Goal: Task Accomplishment & Management: Manage account settings

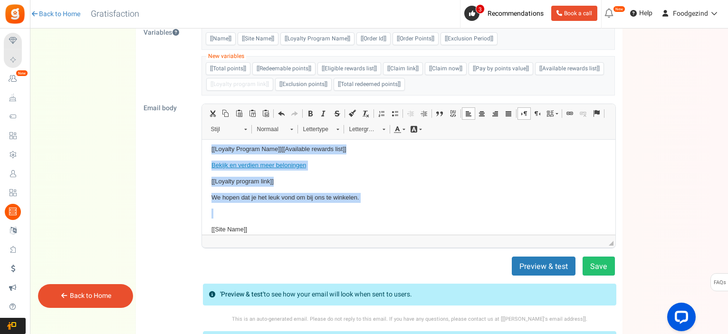
scroll to position [149, 0]
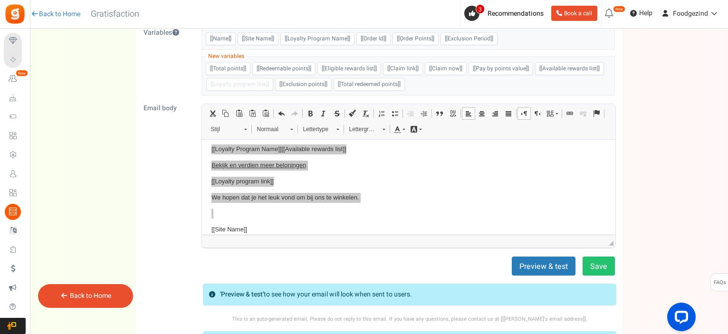
click at [81, 295] on link "Back to Home" at bounding box center [90, 296] width 41 height 10
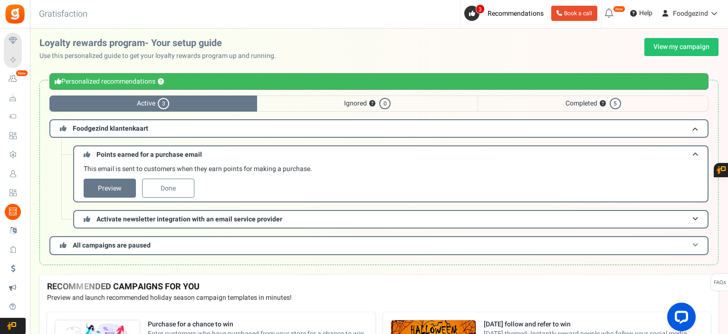
click at [105, 246] on span "All campaigns are paused" at bounding box center [112, 246] width 78 height 10
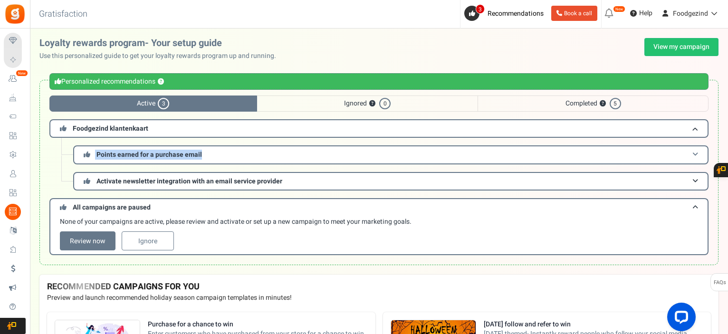
drag, startPoint x: 210, startPoint y: 155, endPoint x: 93, endPoint y: 152, distance: 117.0
click at [93, 152] on h3 "Points earned for a purchase email" at bounding box center [391, 154] width 636 height 19
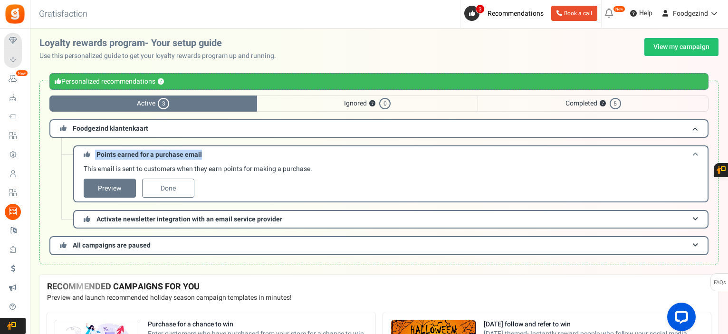
copy span "Points earned for a purchase email"
click at [300, 38] on div "Loyalty rewards program- Your setup guide Use this personalized guide to get yo…" at bounding box center [378, 49] width 679 height 23
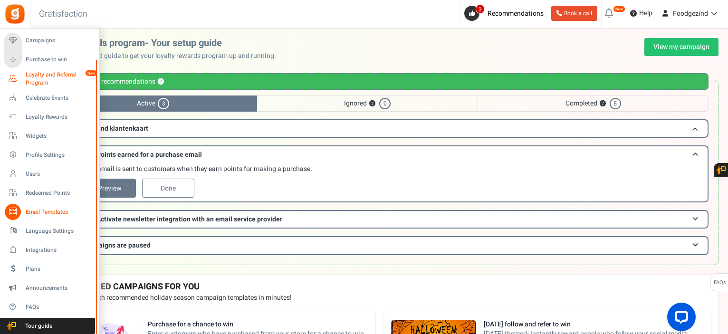
click at [31, 76] on span "Loyalty and Referral Program" at bounding box center [60, 79] width 69 height 16
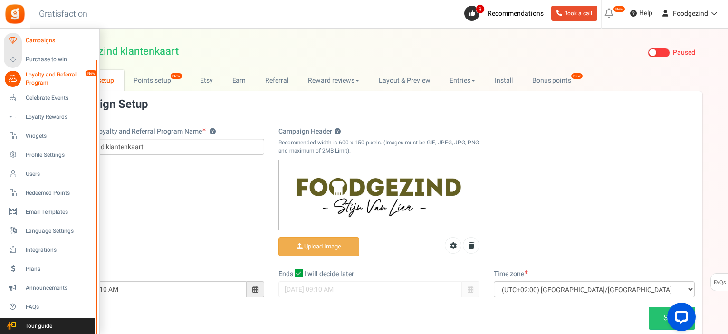
click at [15, 37] on icon at bounding box center [13, 41] width 16 height 16
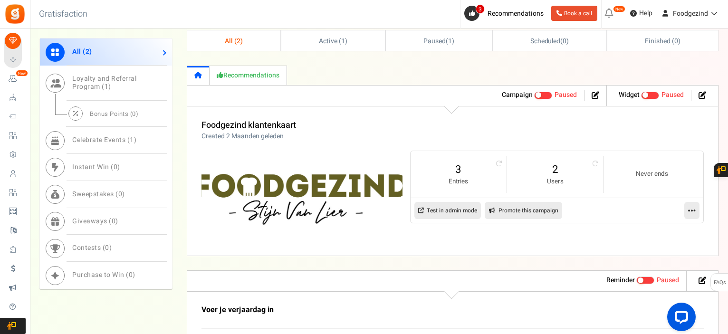
scroll to position [468, 0]
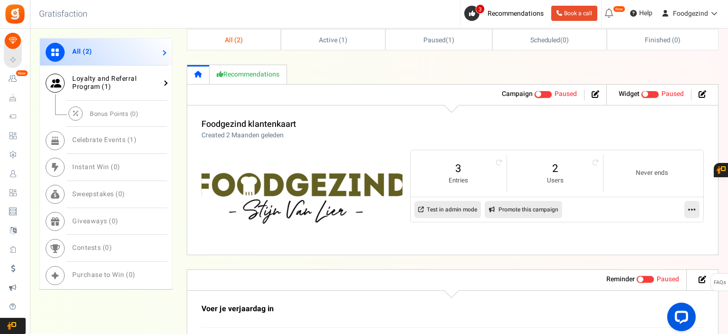
click at [112, 82] on span "Loyalty and Referral Program ( 1 )" at bounding box center [104, 83] width 64 height 18
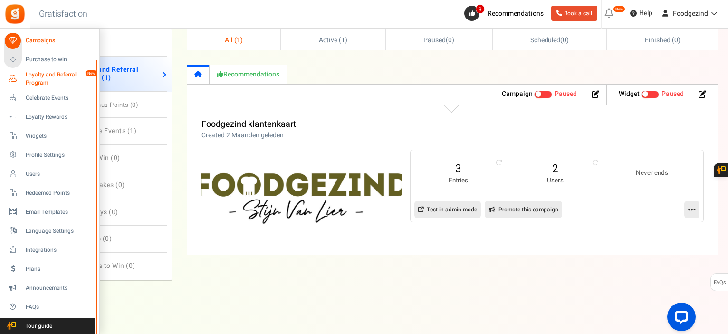
click at [36, 72] on span "Loyalty and Referral Program" at bounding box center [60, 79] width 69 height 16
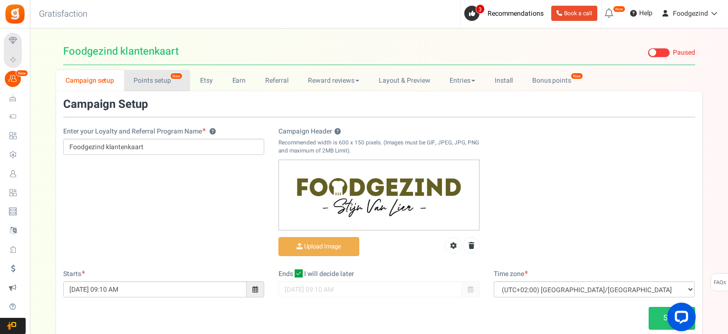
click at [149, 81] on link "Points setup New" at bounding box center [157, 80] width 66 height 21
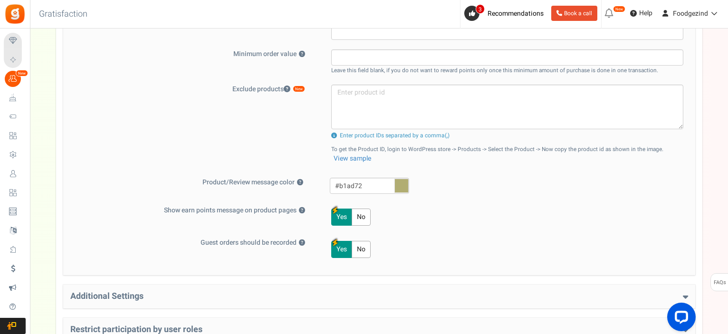
scroll to position [417, 0]
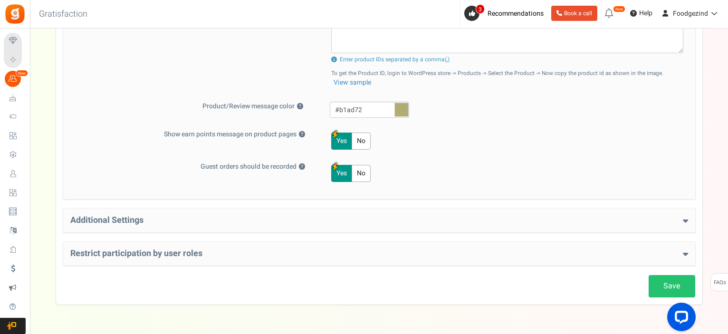
click at [143, 216] on h4 "Additional Settings" at bounding box center [379, 221] width 618 height 10
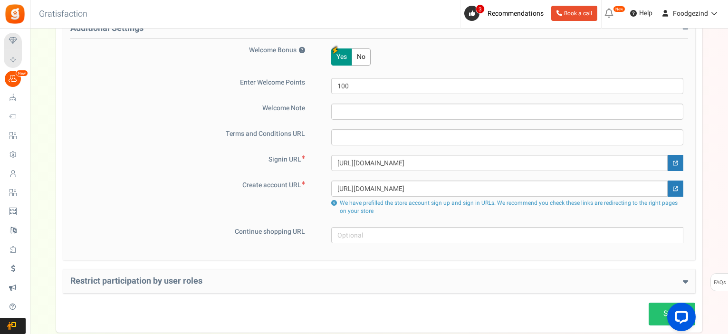
scroll to position [639, 0]
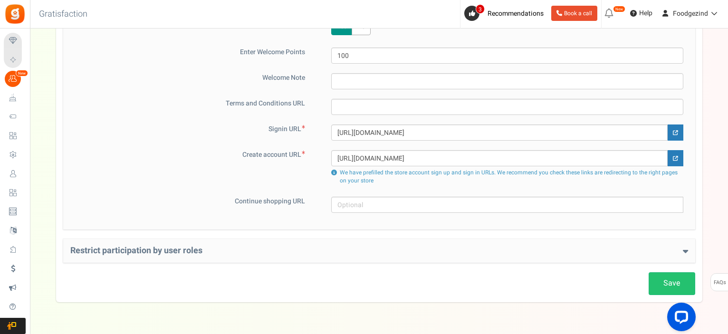
click at [127, 254] on h4 "Restrict participation by user roles" at bounding box center [379, 251] width 618 height 10
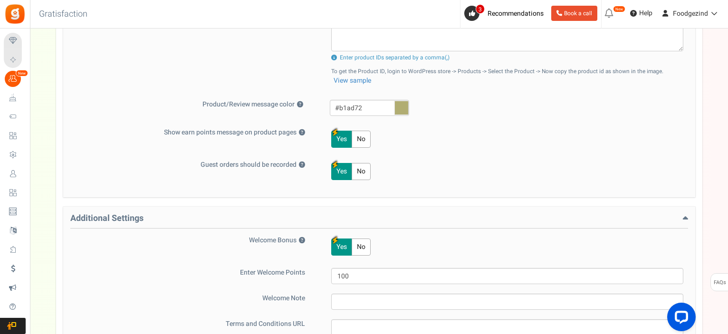
scroll to position [0, 0]
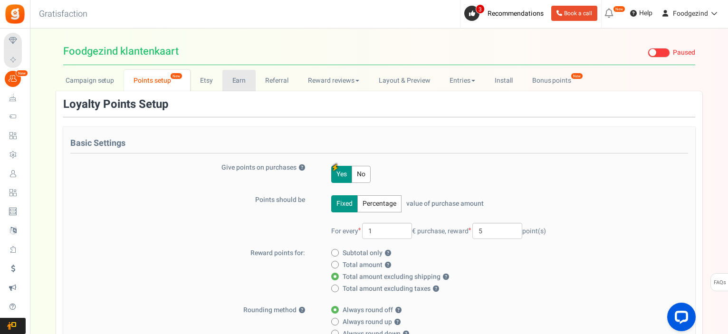
click at [239, 81] on link "Earn" at bounding box center [239, 80] width 33 height 21
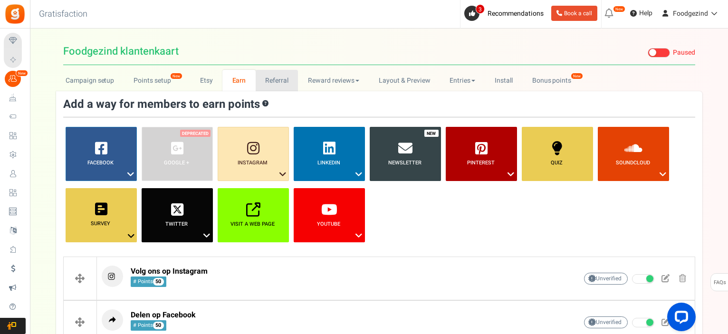
click at [272, 82] on link "Referral" at bounding box center [277, 80] width 43 height 21
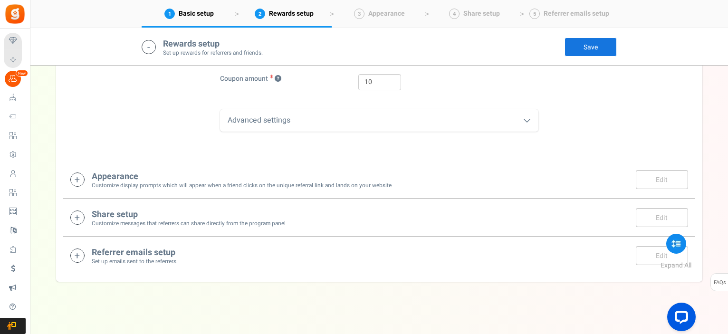
scroll to position [453, 0]
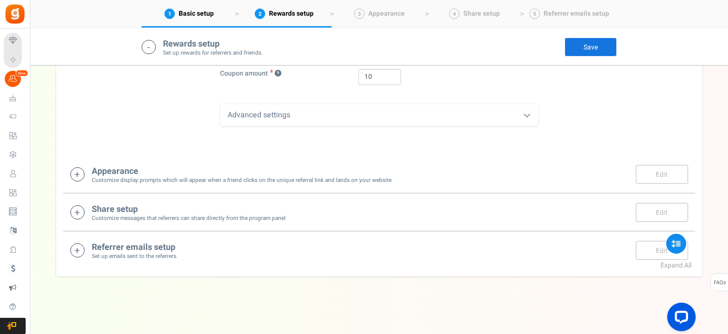
click at [107, 176] on small "Customize display prompts which will appear when a friend clicks on the unique …" at bounding box center [242, 180] width 300 height 8
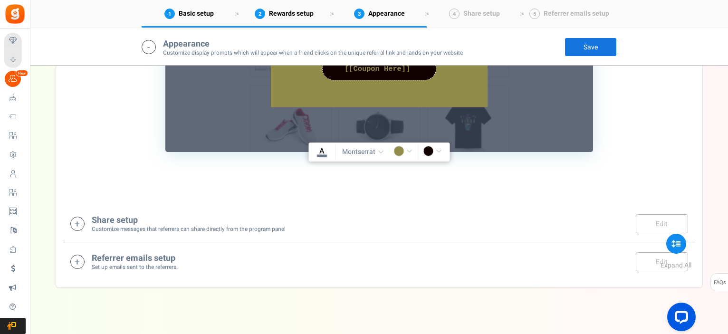
scroll to position [871, 0]
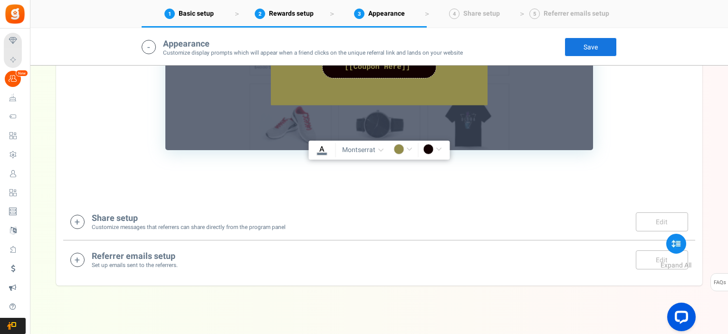
click at [99, 217] on h4 "Share setup" at bounding box center [189, 219] width 194 height 10
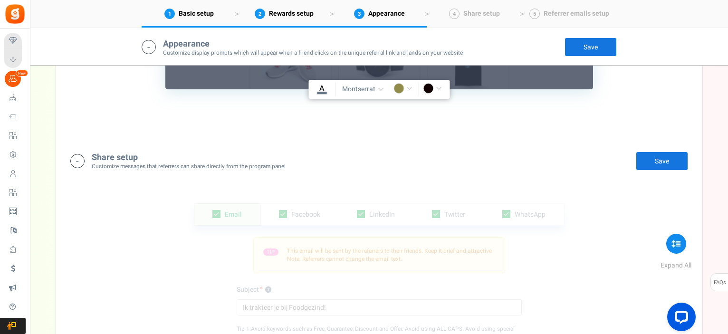
scroll to position [903, 0]
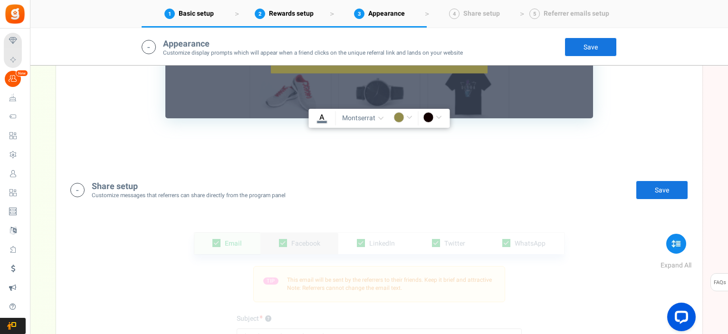
click at [317, 239] on span "Facebook" at bounding box center [305, 244] width 29 height 10
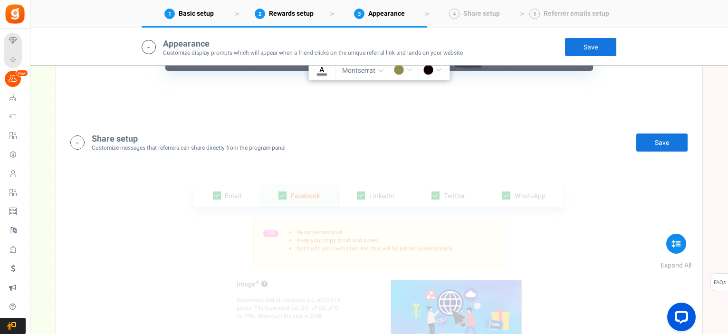
scroll to position [998, 0]
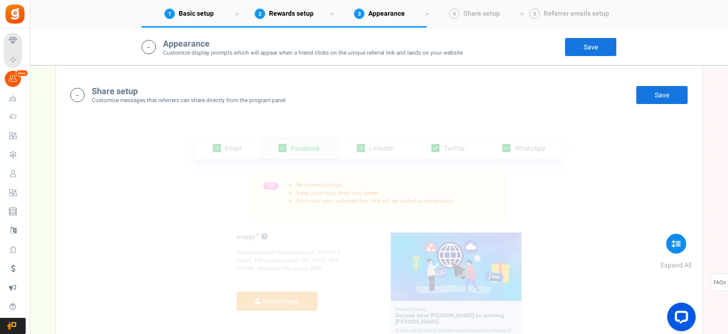
click at [590, 195] on div "Email Facebook LinkedIn Twitter WhatsApp INFO Email share is currently disabled…" at bounding box center [379, 308] width 632 height 388
click at [226, 144] on span "Email" at bounding box center [233, 149] width 17 height 10
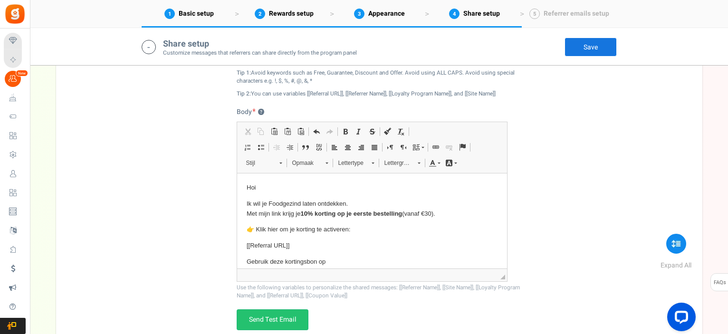
scroll to position [1046, 0]
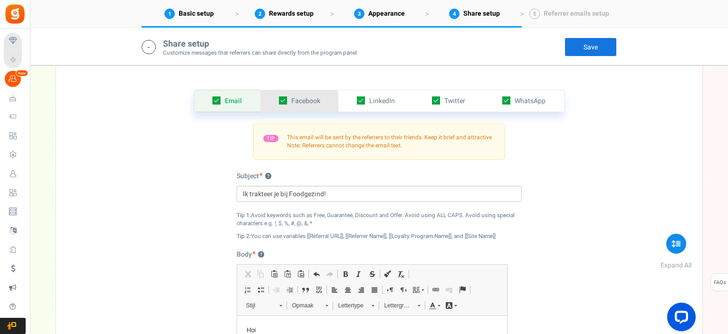
click at [302, 100] on span "Facebook" at bounding box center [305, 101] width 29 height 10
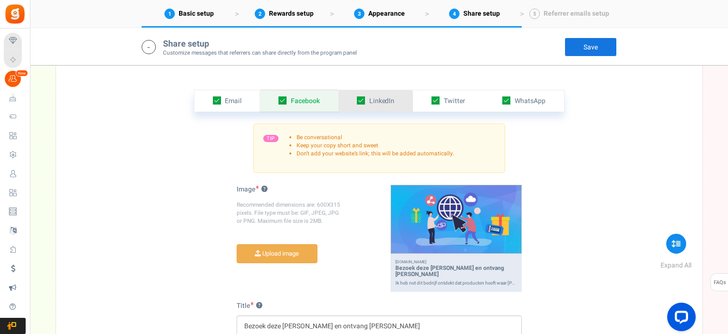
click at [409, 102] on link "LinkedIn" at bounding box center [376, 100] width 75 height 21
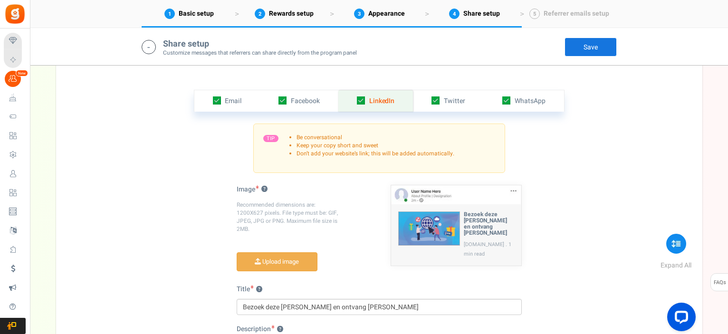
click at [362, 98] on icon at bounding box center [361, 101] width 8 height 8
click at [354, 98] on input "checkbox" at bounding box center [351, 101] width 6 height 6
checkbox input "false"
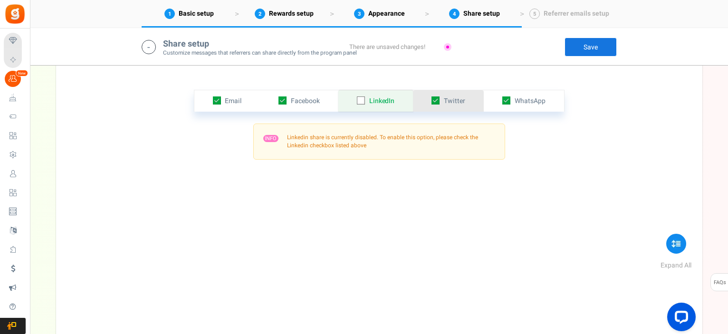
click at [462, 97] on span "Twitter" at bounding box center [454, 101] width 21 height 10
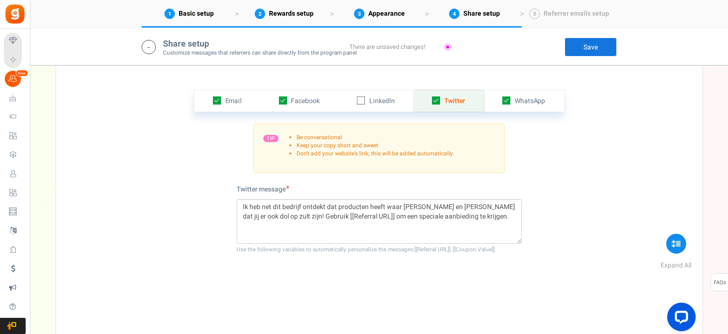
click at [436, 98] on icon at bounding box center [436, 101] width 8 height 8
click at [429, 98] on input "checkbox" at bounding box center [426, 101] width 6 height 6
checkbox input "false"
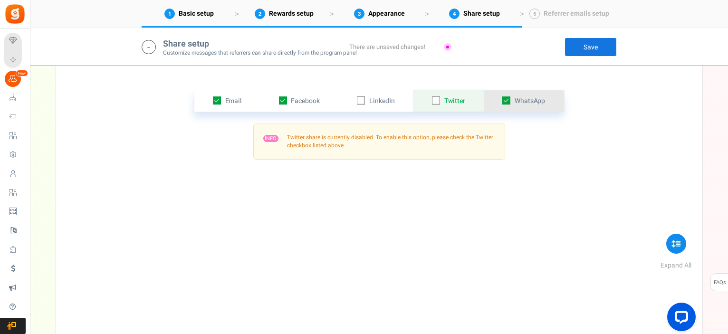
click at [527, 99] on span "WhatsApp" at bounding box center [530, 101] width 31 height 10
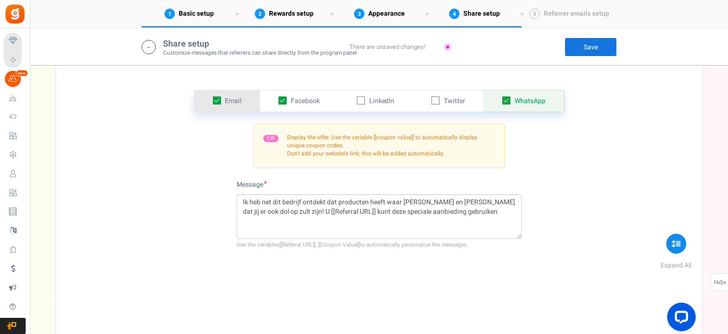
click at [246, 98] on link "Email" at bounding box center [227, 100] width 66 height 21
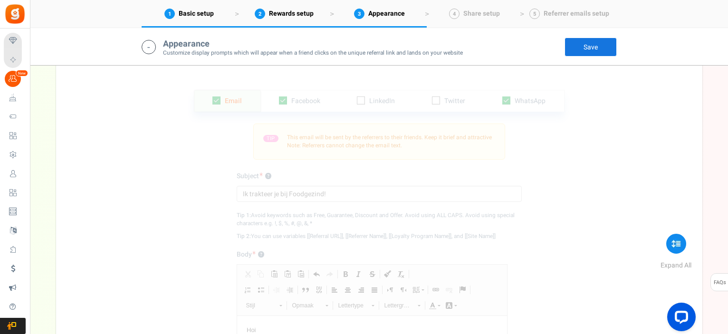
scroll to position [998, 0]
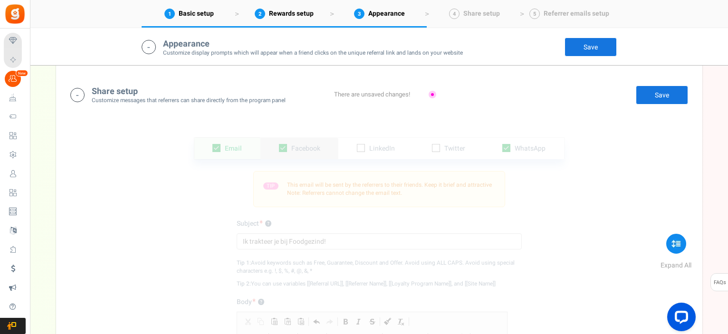
click at [317, 153] on link "Facebook" at bounding box center [300, 148] width 78 height 21
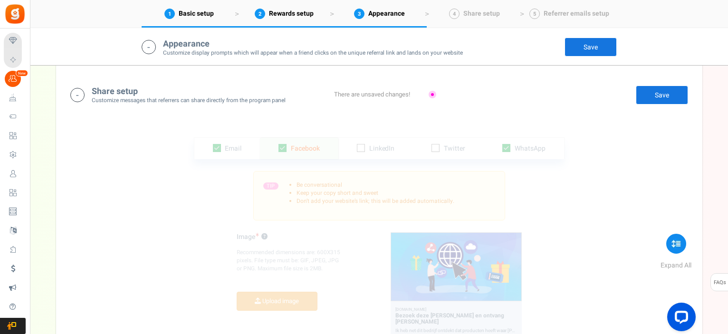
click at [310, 149] on span "Facebook" at bounding box center [305, 149] width 29 height 10
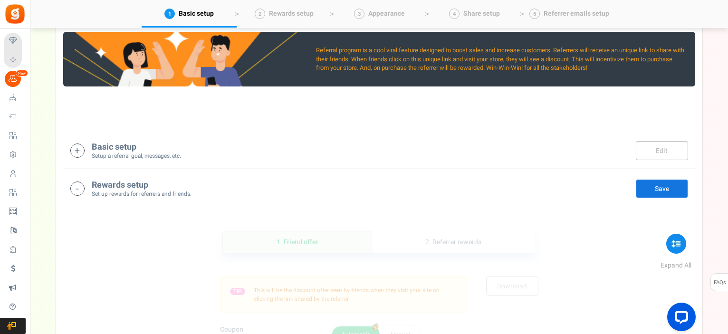
scroll to position [143, 0]
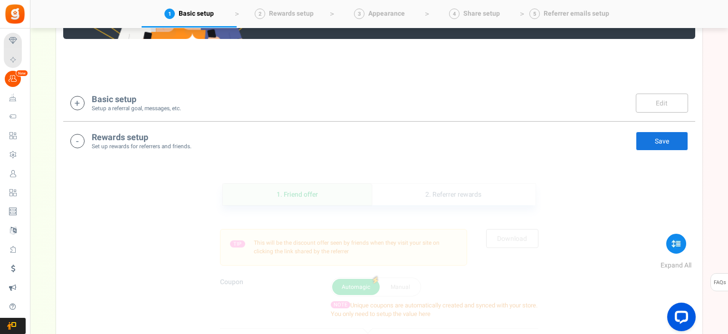
click at [199, 100] on div "Basic setup Setup a referral goal, messages, etc. Edit Save" at bounding box center [379, 102] width 618 height 19
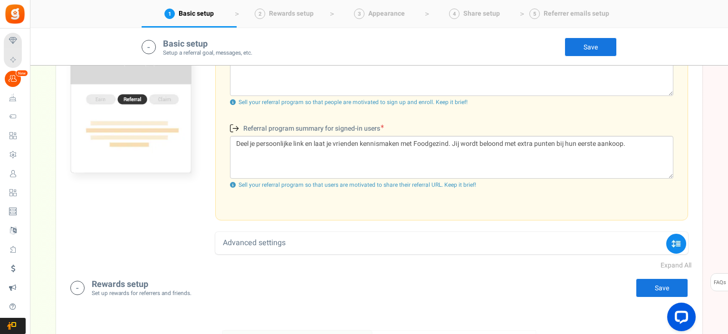
scroll to position [389, 0]
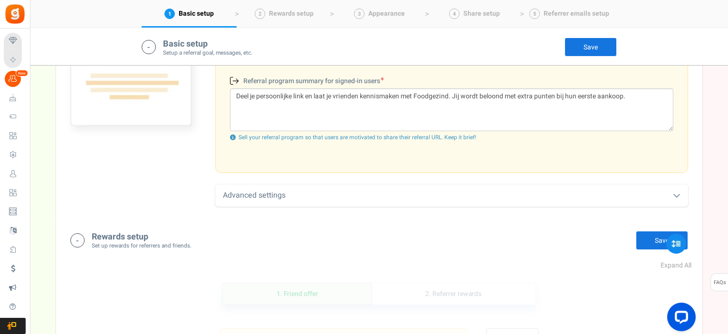
click at [275, 194] on div "Advanced settings" at bounding box center [451, 195] width 473 height 22
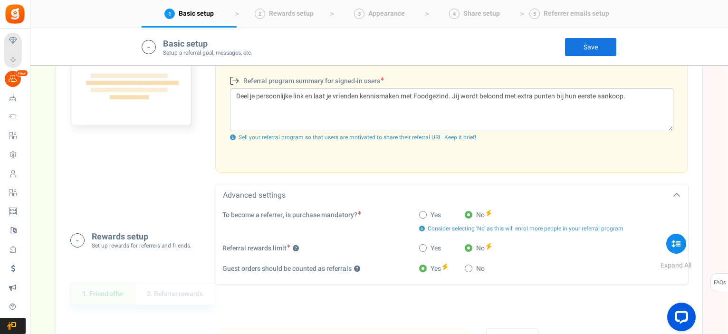
scroll to position [436, 0]
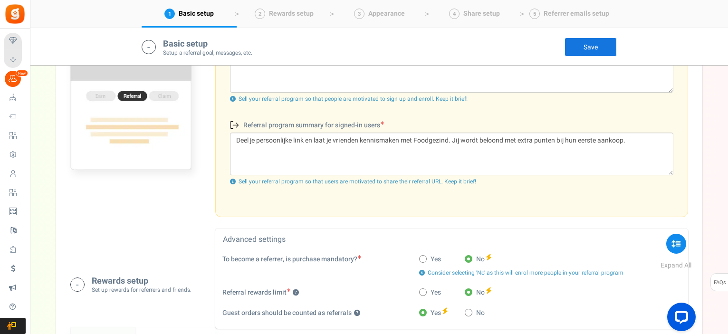
scroll to position [392, 0]
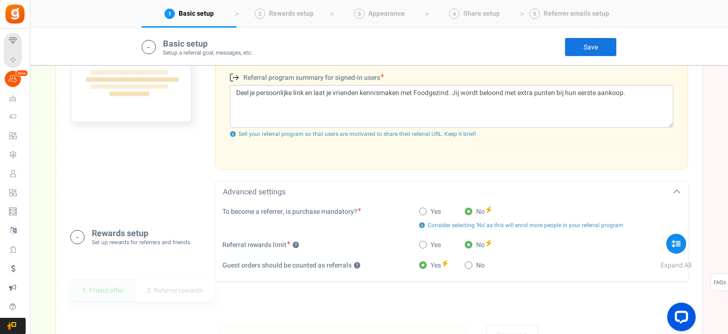
click at [145, 197] on div "Goal ? Reward the referrer for every - 1 + friend(s) that make(s) their first p…" at bounding box center [379, 42] width 632 height 341
click at [130, 232] on h4 "Rewards setup" at bounding box center [142, 234] width 100 height 10
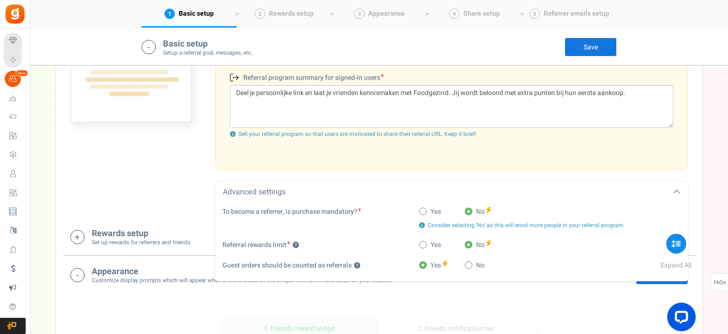
click at [156, 193] on div "Goal ? Reward the referrer for every - 1 + friend(s) that make(s) their first p…" at bounding box center [379, 42] width 632 height 341
click at [679, 189] on icon at bounding box center [677, 192] width 8 height 8
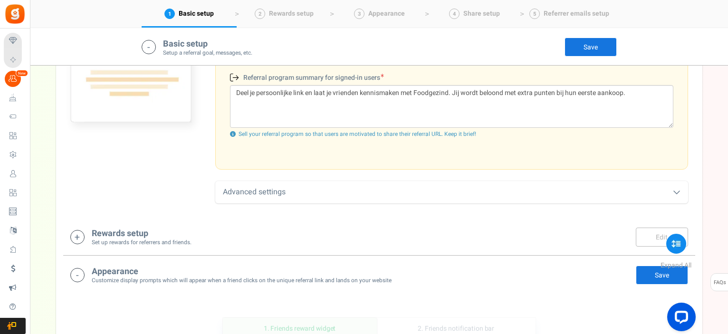
click at [104, 232] on h4 "Rewards setup" at bounding box center [142, 234] width 100 height 10
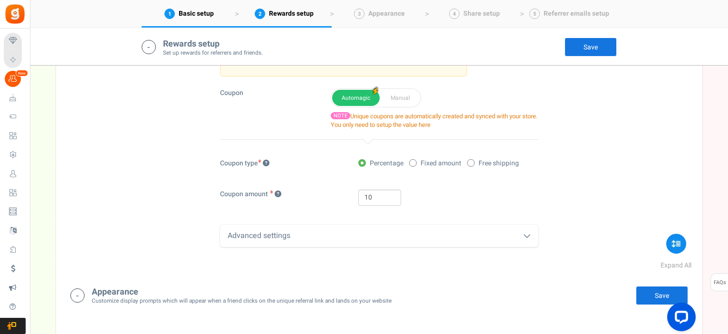
scroll to position [773, 0]
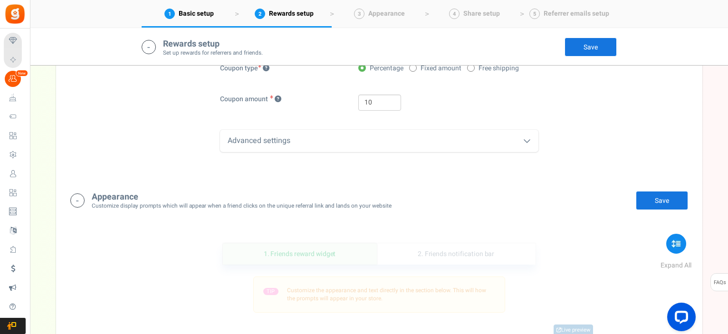
click at [280, 142] on div "Advanced settings" at bounding box center [379, 141] width 319 height 22
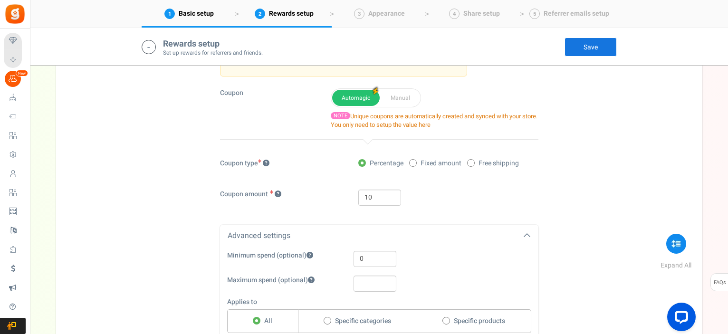
scroll to position [582, 0]
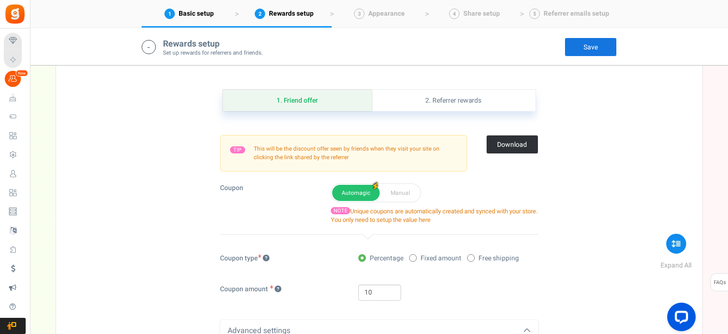
click at [520, 142] on link "Download" at bounding box center [512, 144] width 52 height 19
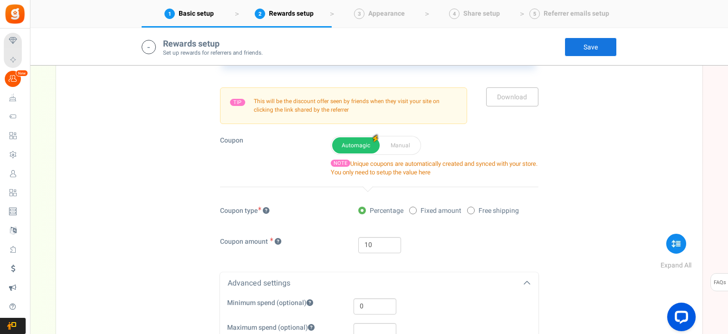
scroll to position [487, 0]
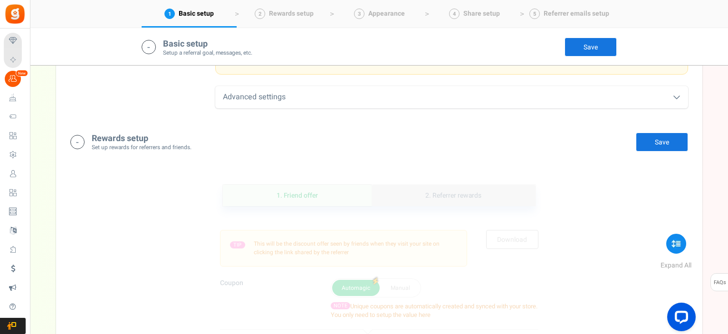
click at [470, 197] on link "2. Referrer rewards" at bounding box center [454, 195] width 164 height 21
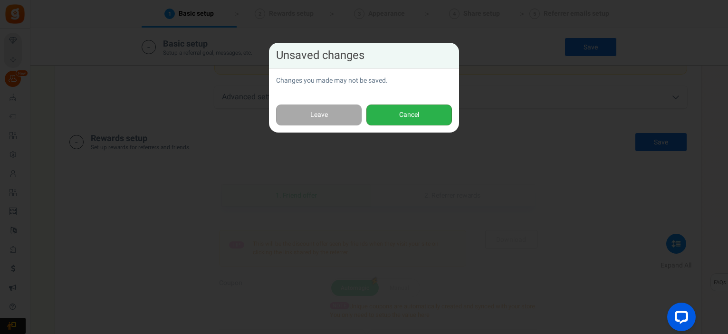
click at [388, 116] on button "Cancel" at bounding box center [410, 115] width 86 height 21
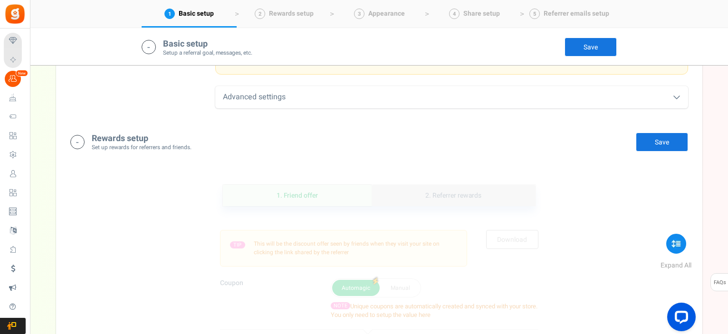
click at [445, 196] on link "2. Referrer rewards" at bounding box center [454, 195] width 164 height 21
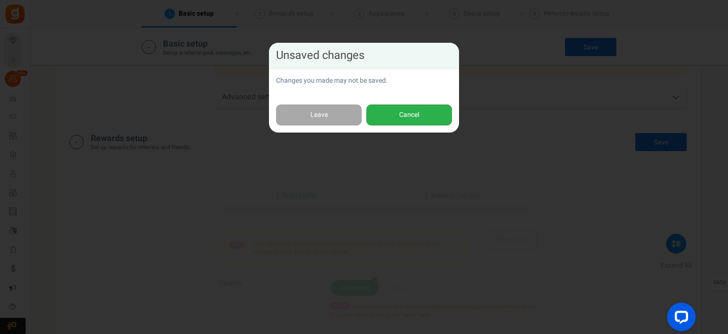
click at [418, 116] on button "Cancel" at bounding box center [410, 115] width 86 height 21
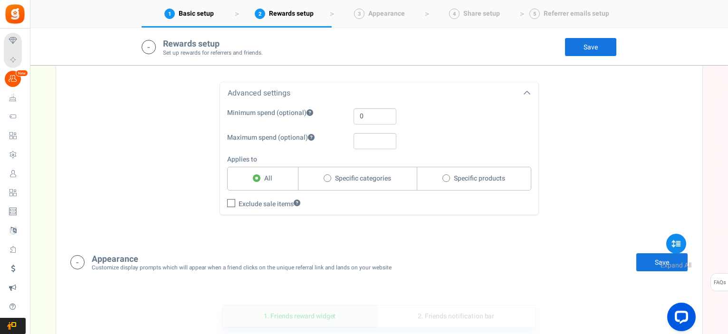
scroll to position [868, 0]
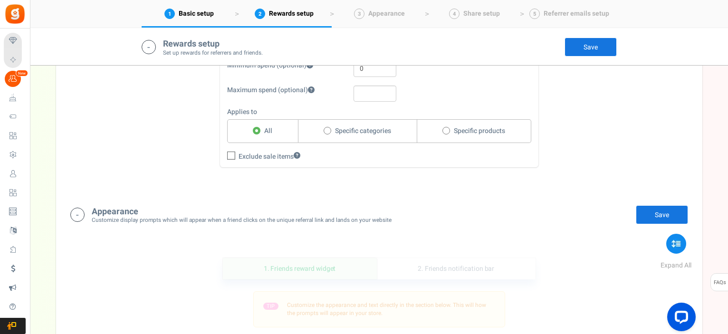
click at [126, 210] on h4 "Appearance" at bounding box center [242, 212] width 300 height 10
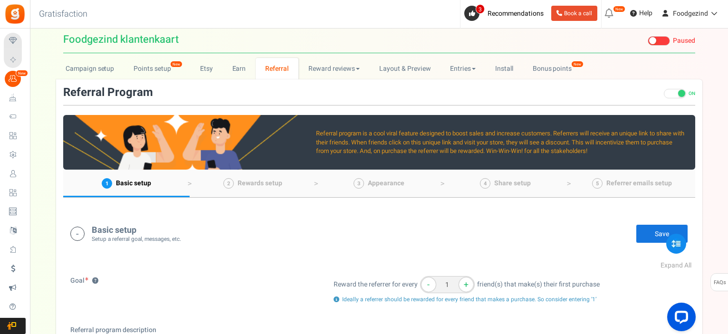
scroll to position [0, 0]
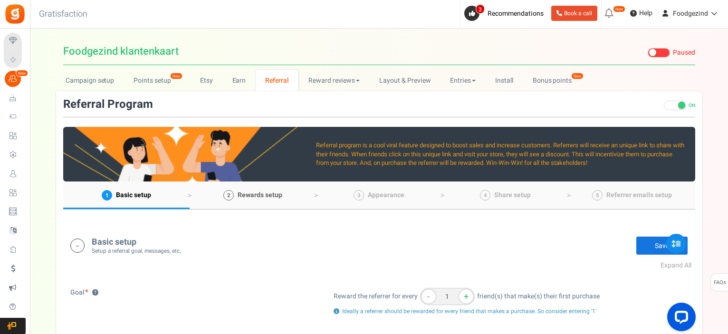
click at [260, 194] on span "Rewards setup" at bounding box center [260, 195] width 45 height 10
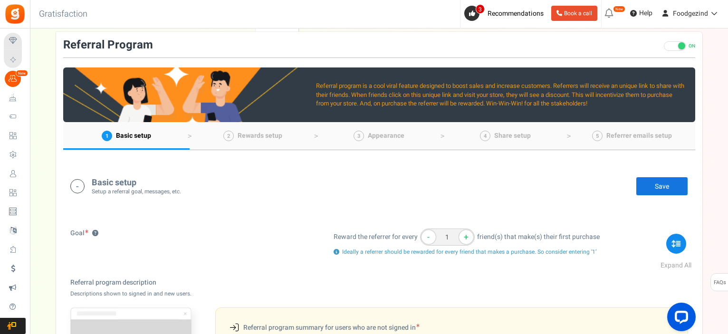
scroll to position [12, 0]
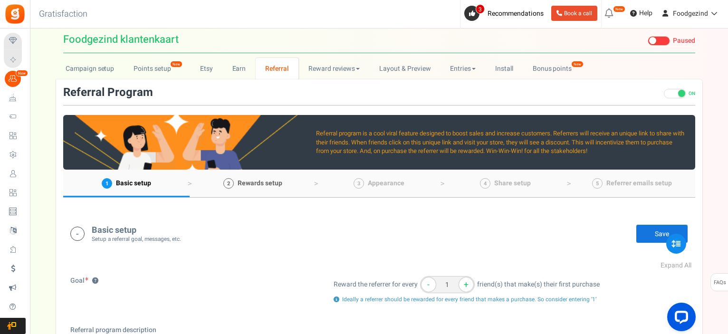
click at [267, 182] on span "Rewards setup" at bounding box center [260, 183] width 45 height 10
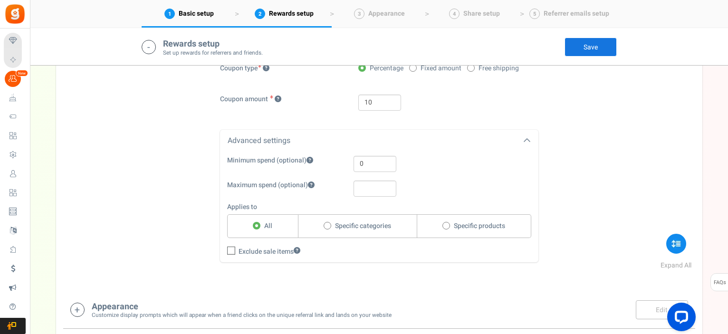
scroll to position [915, 0]
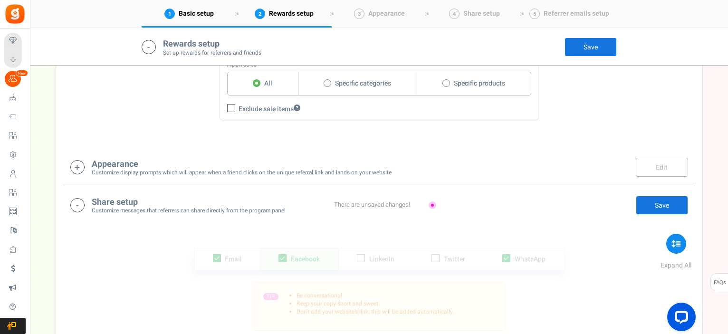
click at [136, 169] on small "Customize display prompts which will appear when a friend clicks on the unique …" at bounding box center [242, 173] width 300 height 8
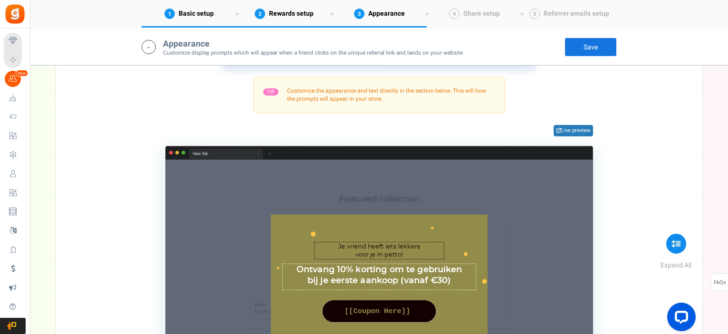
scroll to position [1035, 0]
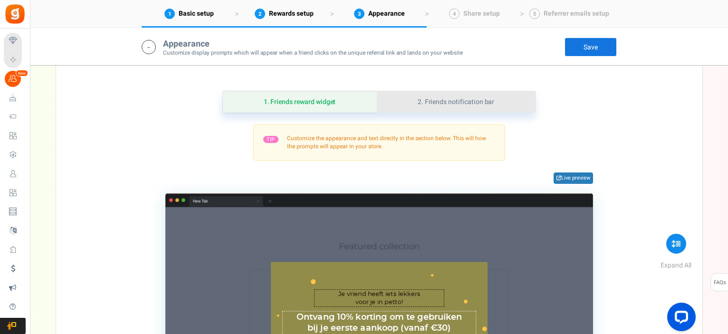
click at [467, 100] on link "2. Friends notification bar" at bounding box center [456, 101] width 159 height 21
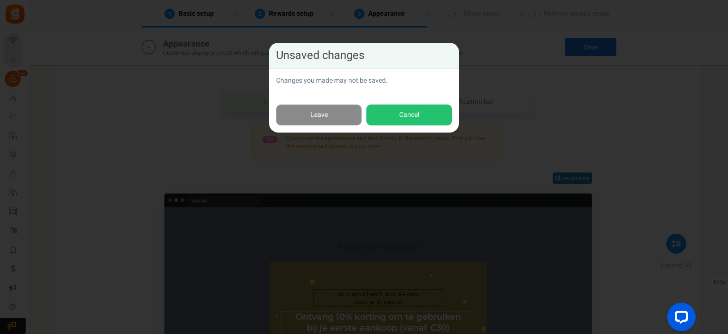
click at [343, 114] on link "Leave" at bounding box center [319, 115] width 86 height 21
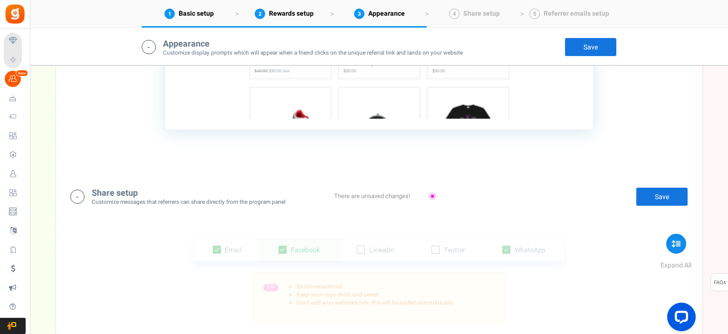
scroll to position [1367, 0]
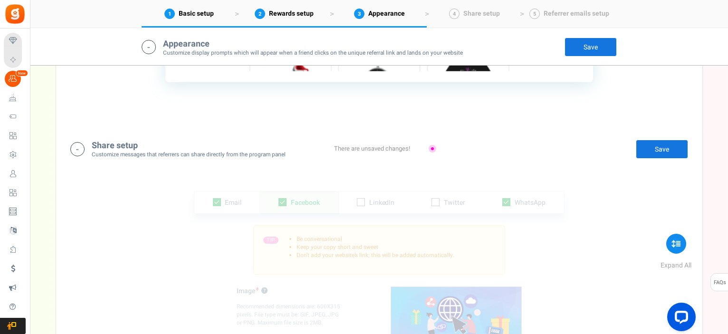
click at [126, 143] on h4 "Share setup" at bounding box center [189, 146] width 194 height 10
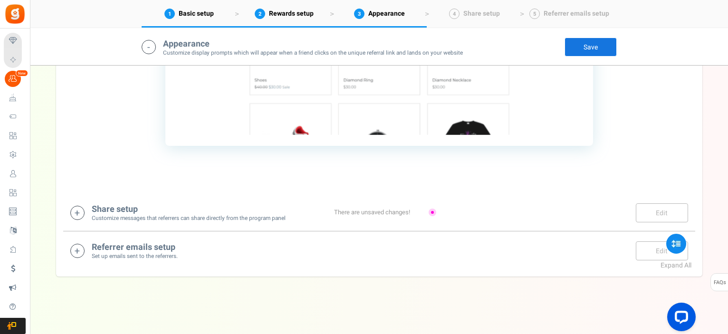
scroll to position [1302, 0]
click at [434, 213] on div "There are unsaved changes!" at bounding box center [379, 214] width 119 height 9
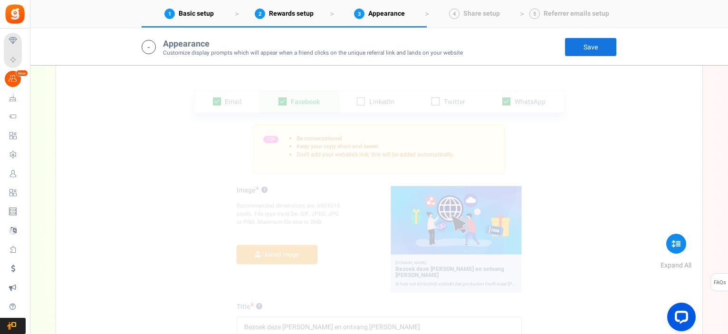
scroll to position [1421, 0]
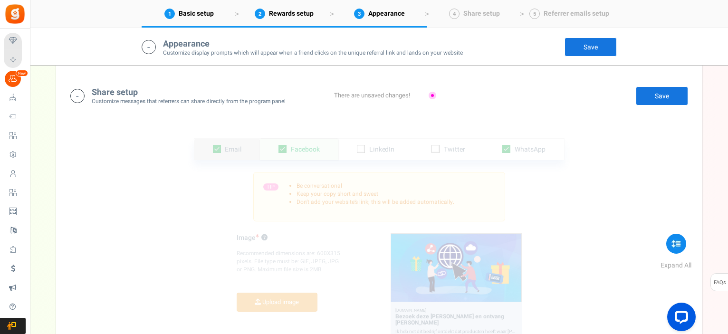
click at [243, 152] on link "Email" at bounding box center [227, 149] width 66 height 21
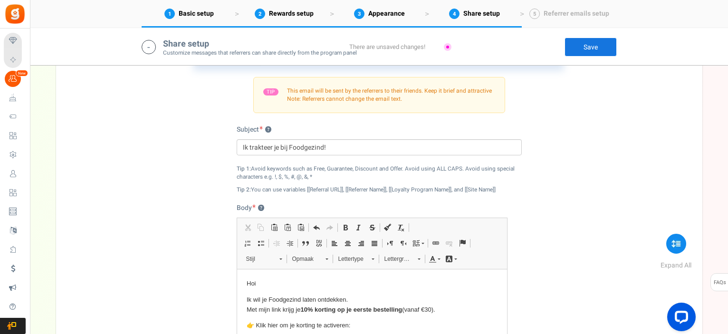
scroll to position [1468, 0]
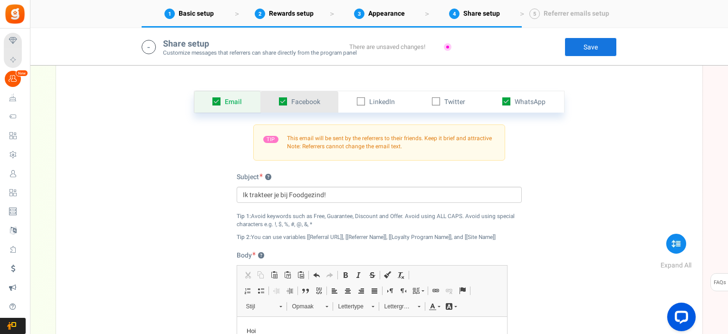
click at [309, 101] on span "Facebook" at bounding box center [305, 102] width 29 height 10
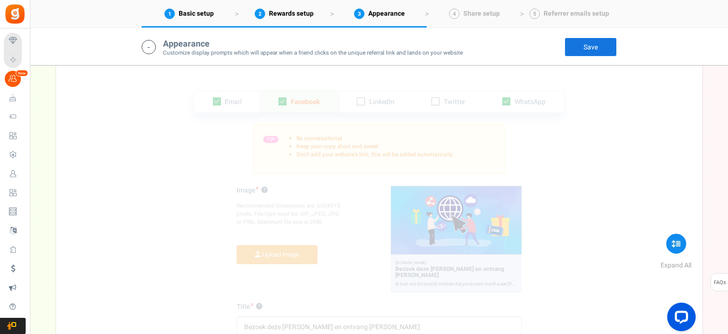
scroll to position [1421, 0]
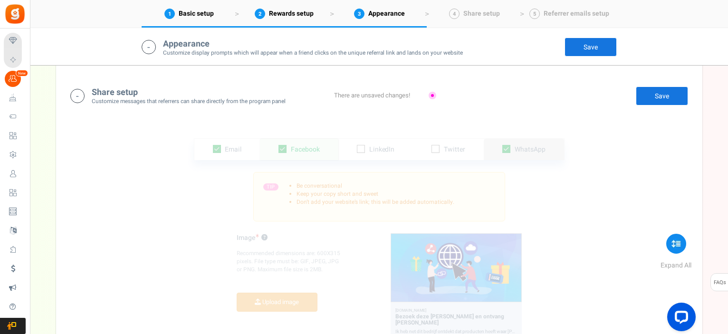
click at [537, 149] on span "WhatsApp" at bounding box center [530, 150] width 31 height 10
click at [432, 94] on div "There are unsaved changes!" at bounding box center [379, 95] width 119 height 9
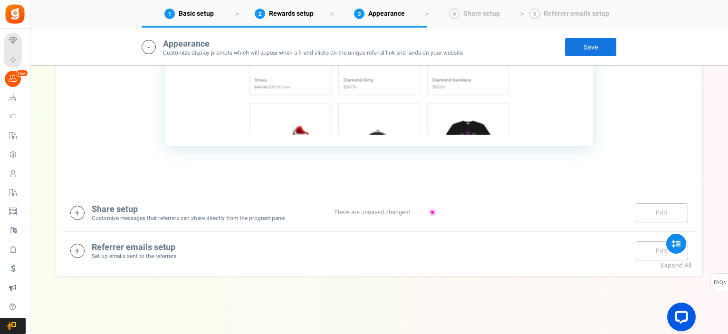
scroll to position [1302, 0]
click at [605, 119] on div "TIP Customize the appearance. This will how the prompts will appear in your sto…" at bounding box center [379, 2] width 618 height 291
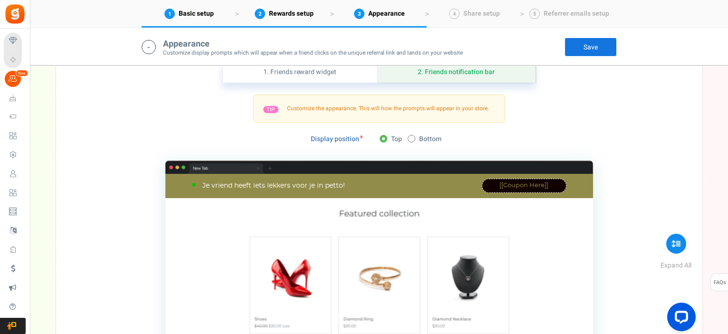
click at [661, 217] on div "TIP Customize the appearance. This will how the prompts will appear in your sto…" at bounding box center [379, 240] width 618 height 291
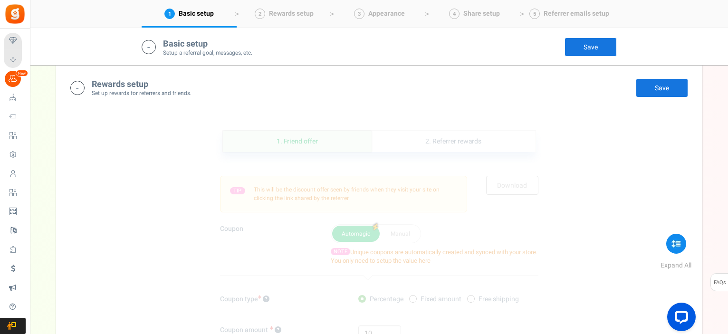
scroll to position [351, 0]
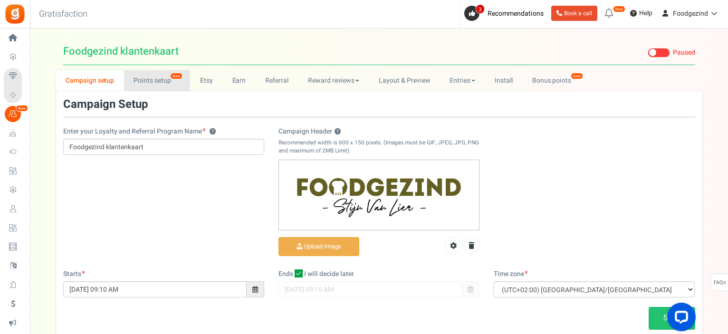
click at [156, 82] on link "Points setup New" at bounding box center [157, 80] width 66 height 21
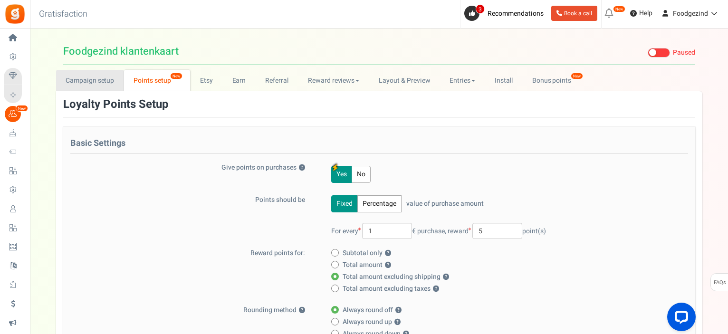
click at [100, 81] on link "Campaign setup" at bounding box center [90, 80] width 68 height 21
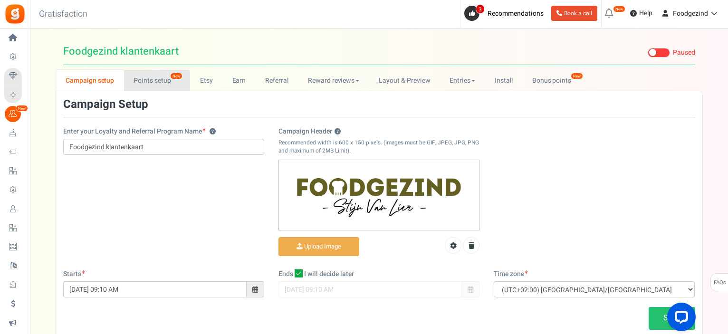
click at [152, 81] on link "Points setup New" at bounding box center [157, 80] width 66 height 21
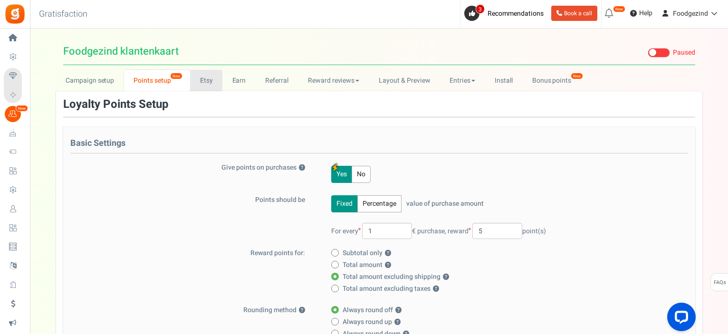
click at [209, 78] on link "Etsy" at bounding box center [206, 80] width 32 height 21
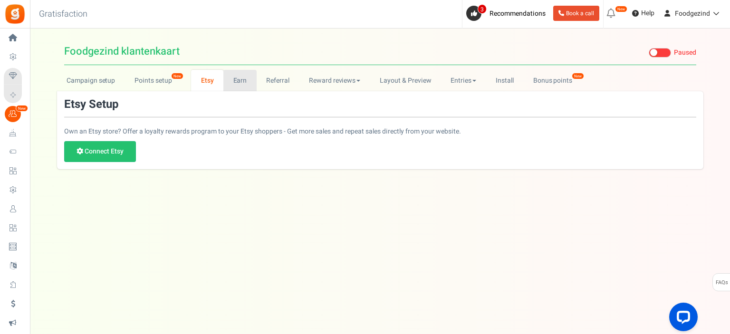
click at [238, 77] on link "Earn" at bounding box center [239, 80] width 33 height 21
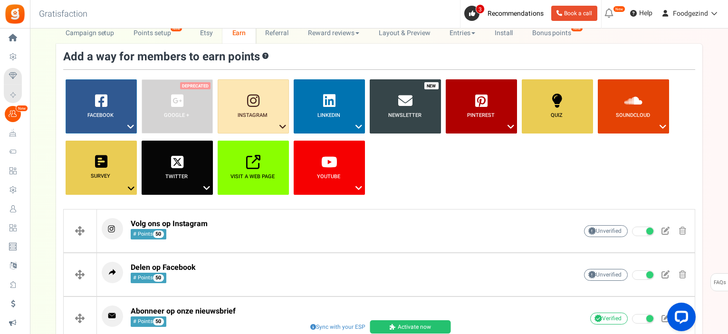
scroll to position [95, 0]
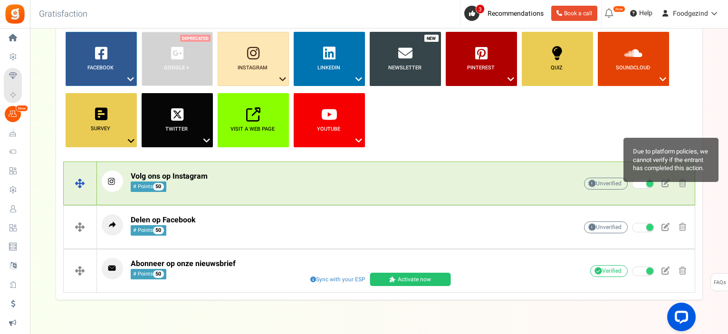
click at [595, 183] on span "Unverified Due to platform policies, we cannot verify if the entrant has comple…" at bounding box center [606, 184] width 44 height 12
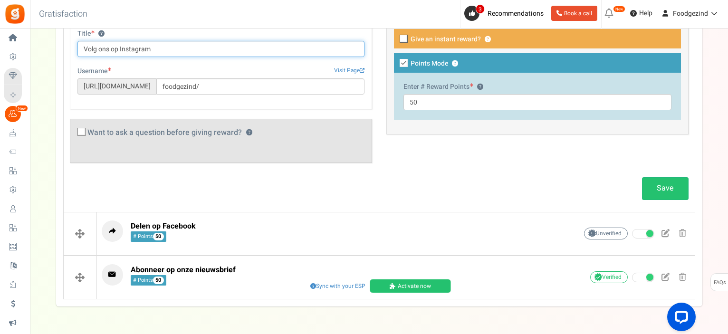
scroll to position [361, 0]
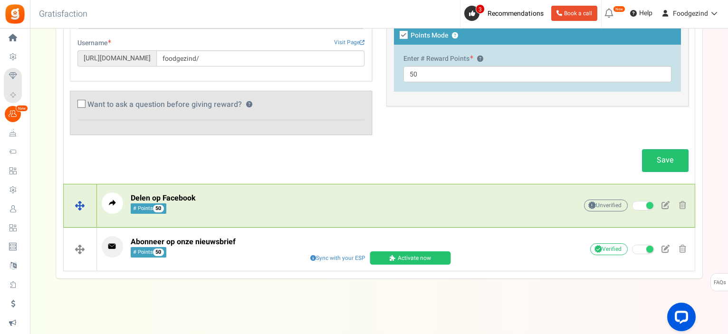
click at [500, 202] on p "Delen op Facebook # Points 50" at bounding box center [325, 203] width 446 height 21
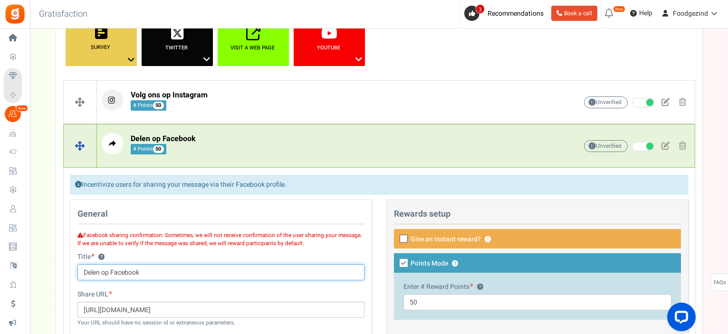
scroll to position [339, 0]
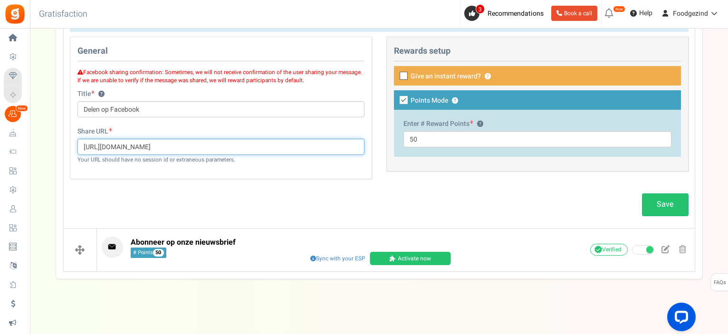
click at [171, 145] on input "[URL][DOMAIN_NAME]" at bounding box center [221, 147] width 287 height 16
paste input "https://www.facebook.com/Foodgezind"
drag, startPoint x: 163, startPoint y: 144, endPoint x: 65, endPoint y: 142, distance: 97.5
click at [65, 142] on div "General Facebook sharing confirmation: Sometimes, we will not receive confirmat…" at bounding box center [221, 113] width 317 height 152
type input "https://www.facebook.com/Foodgezind"
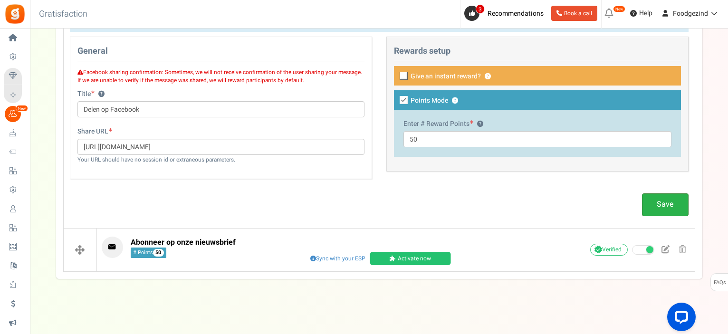
click at [658, 202] on link "Save" at bounding box center [665, 205] width 47 height 22
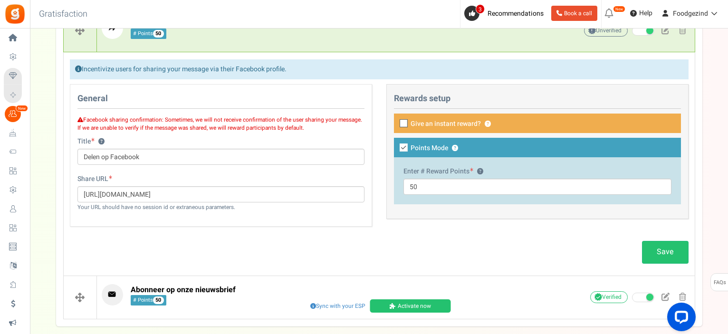
scroll to position [340, 0]
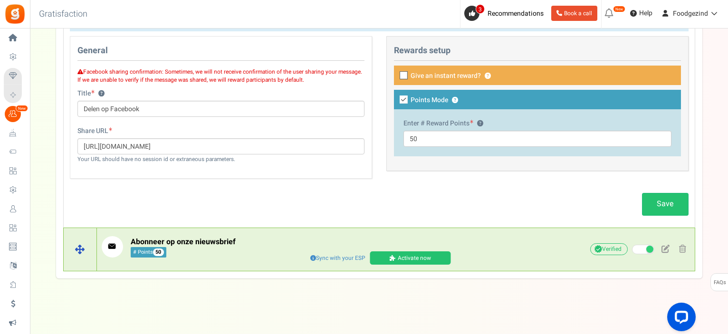
click at [224, 251] on span "Abonneer op onze nieuwsbrief # Points 50" at bounding box center [183, 247] width 105 height 20
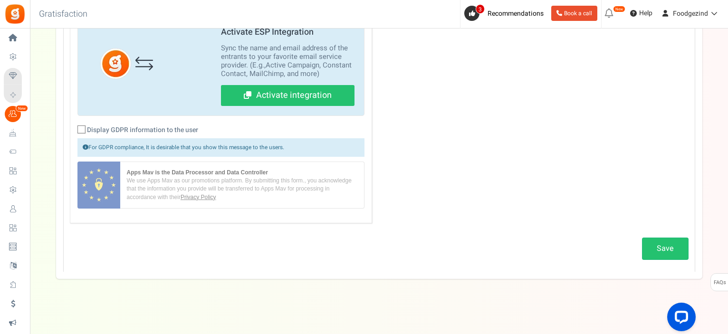
scroll to position [513, 0]
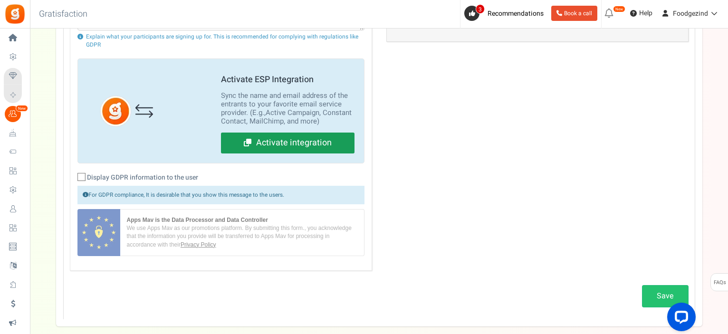
click at [292, 144] on link "Activate integration" at bounding box center [288, 143] width 134 height 21
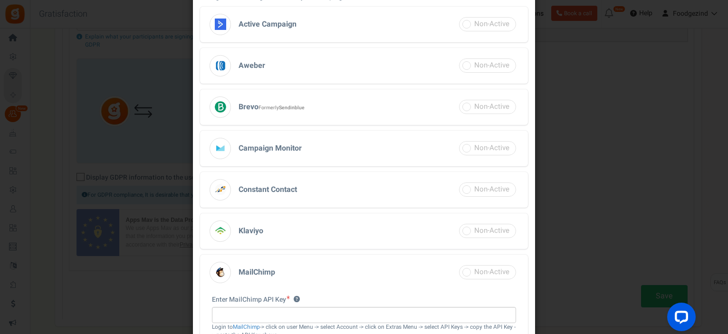
scroll to position [190, 0]
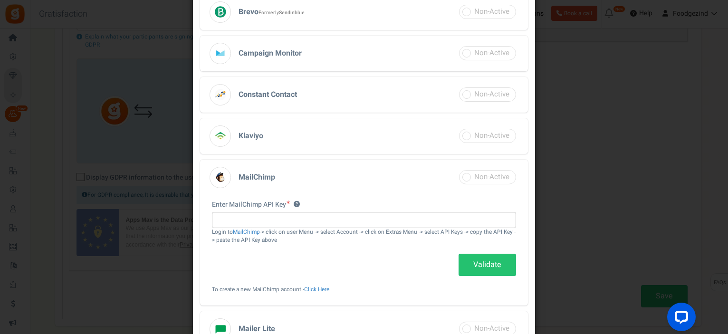
click at [465, 178] on span at bounding box center [487, 177] width 57 height 14
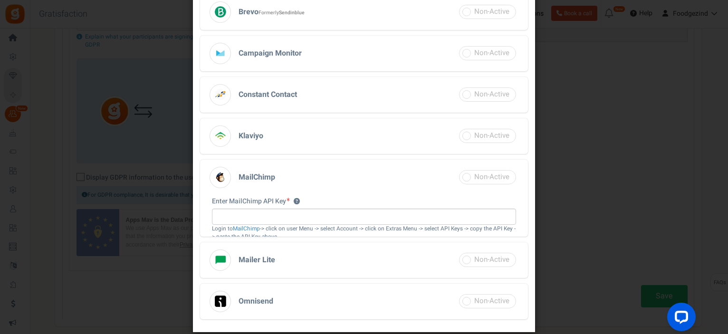
scroll to position [161, 0]
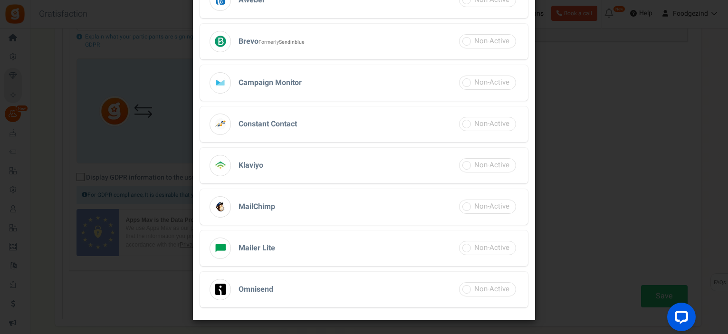
click at [384, 206] on h3 "MailChimp" at bounding box center [364, 207] width 328 height 36
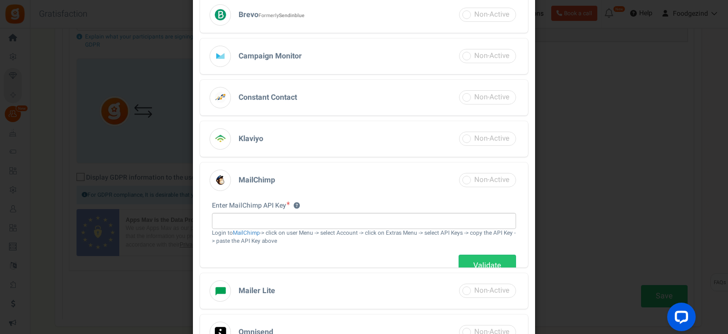
scroll to position [190, 0]
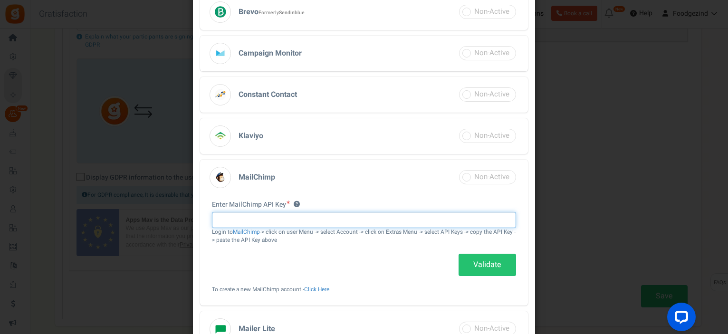
click at [319, 218] on input "text" at bounding box center [364, 220] width 304 height 16
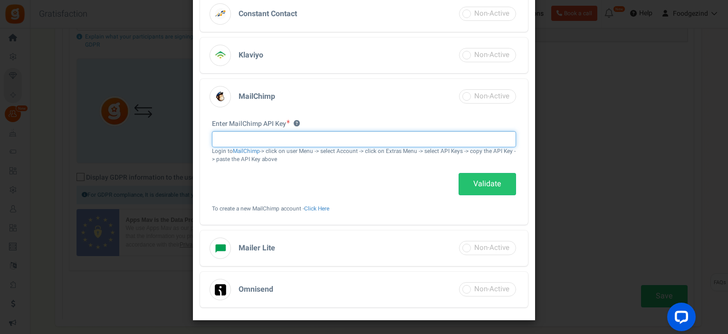
scroll to position [33, 0]
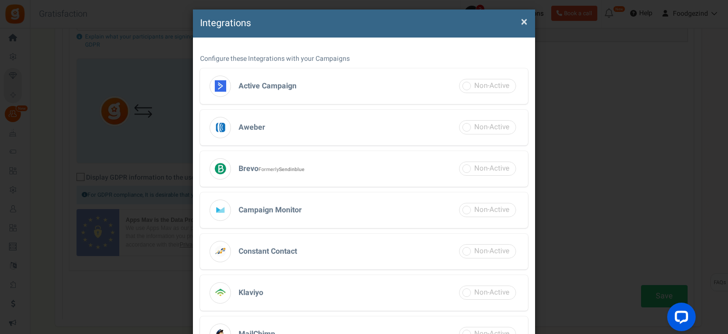
click at [524, 19] on span "×" at bounding box center [524, 22] width 7 height 18
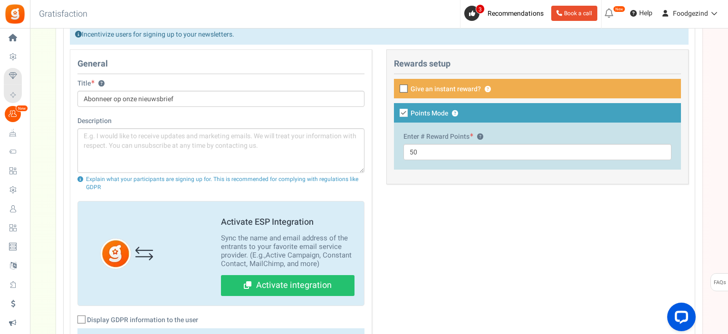
scroll to position [323, 0]
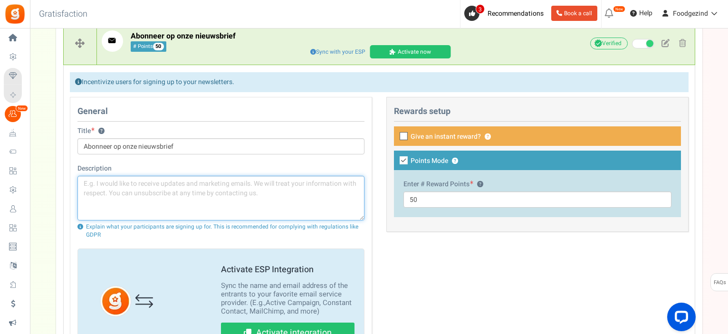
click at [164, 190] on textarea at bounding box center [221, 198] width 287 height 45
click at [342, 51] on span "Sync with your ESP" at bounding box center [338, 52] width 61 height 10
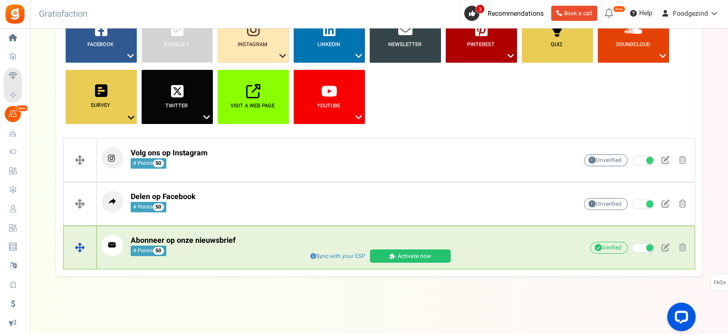
scroll to position [118, 0]
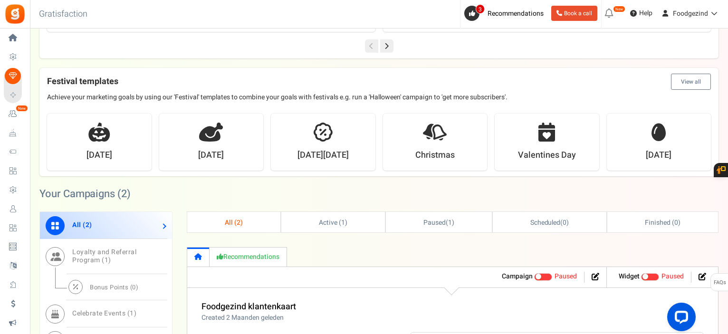
scroll to position [238, 0]
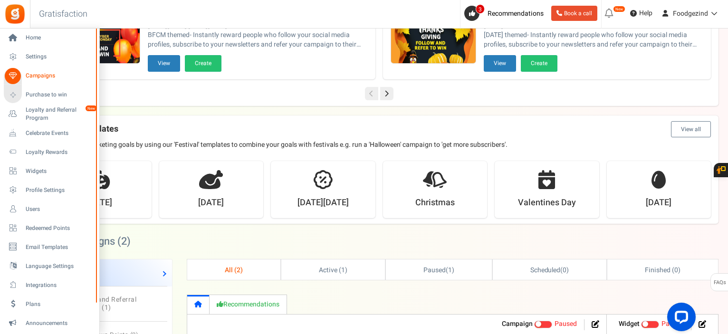
click at [34, 78] on span "Campaigns" at bounding box center [59, 76] width 67 height 8
click at [35, 113] on span "Loyalty and Referral Program" at bounding box center [60, 114] width 69 height 16
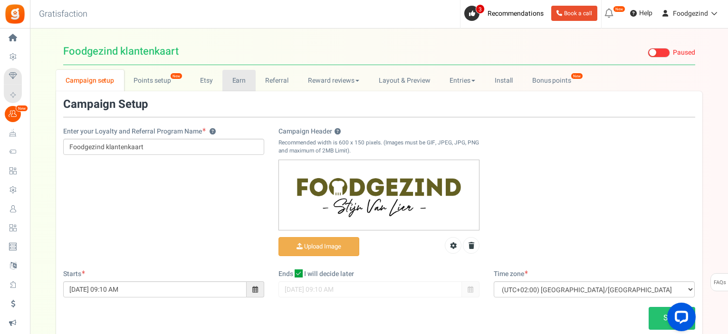
click at [242, 80] on link "Earn" at bounding box center [239, 80] width 33 height 21
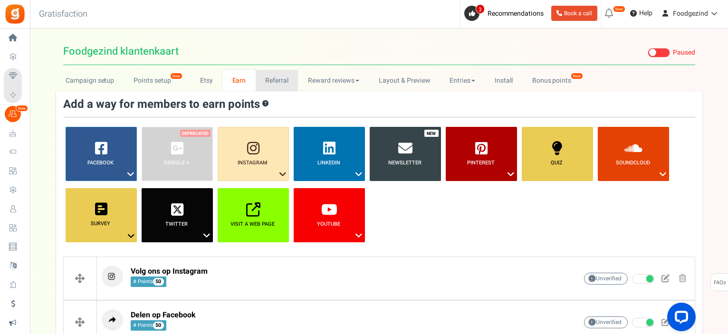
click at [270, 76] on link "Referral" at bounding box center [277, 80] width 43 height 21
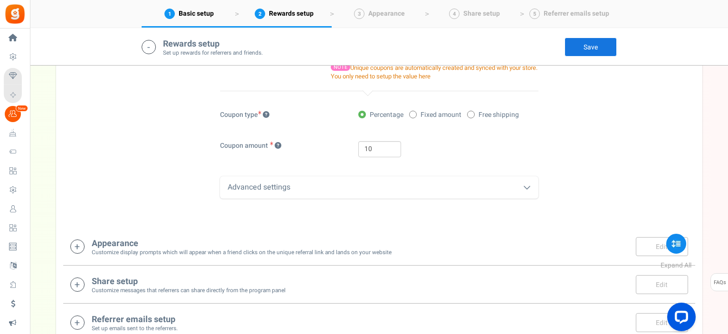
scroll to position [453, 0]
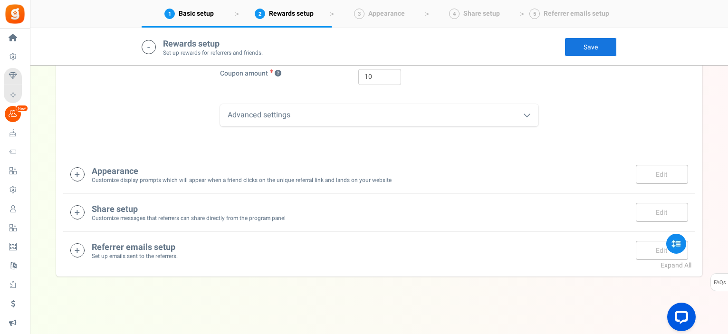
click at [136, 173] on h4 "Appearance" at bounding box center [242, 172] width 300 height 10
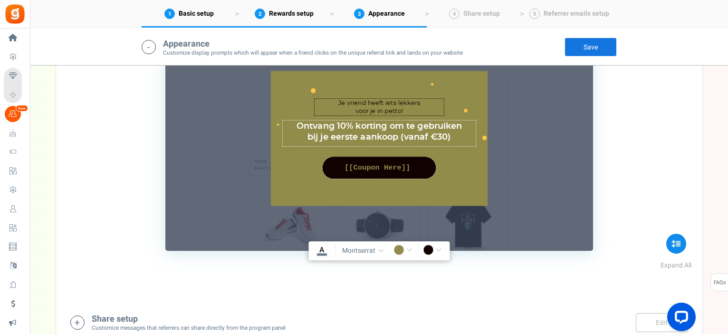
scroll to position [818, 0]
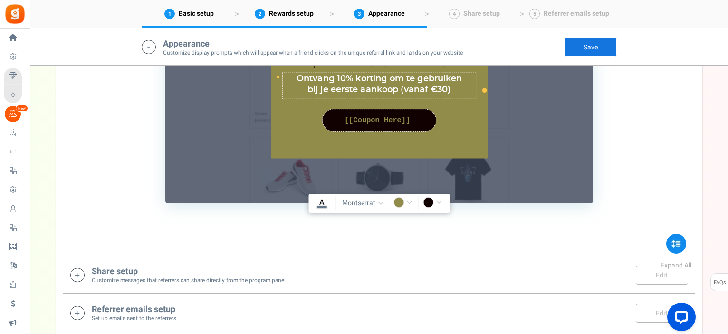
click at [109, 271] on h4 "Share setup" at bounding box center [189, 272] width 194 height 10
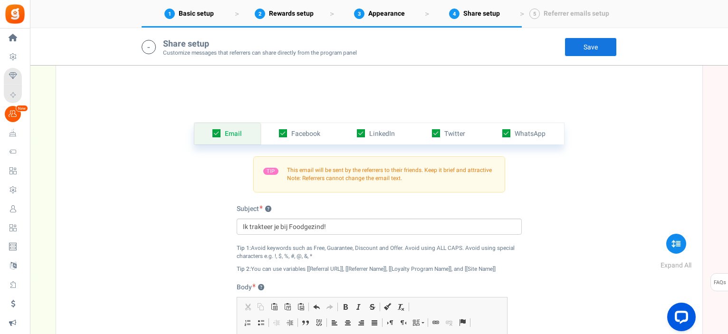
scroll to position [1046, 0]
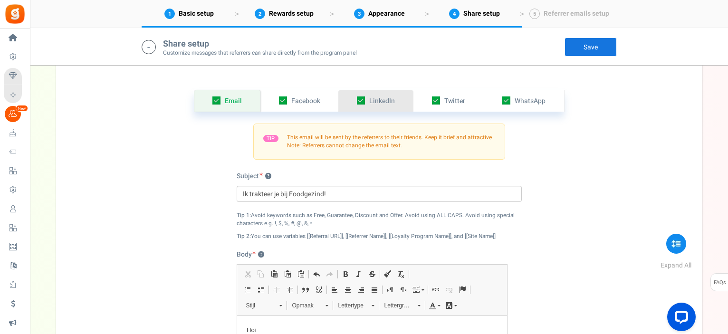
click at [363, 98] on icon at bounding box center [361, 101] width 8 height 8
click at [354, 98] on input "checkbox" at bounding box center [351, 101] width 6 height 6
checkbox input "false"
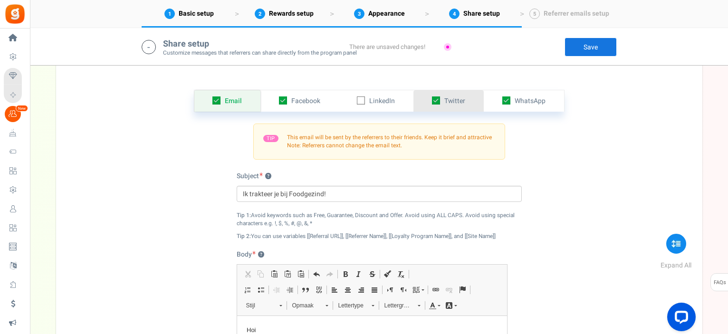
click at [436, 97] on icon at bounding box center [436, 101] width 8 height 8
click at [429, 98] on input "checkbox" at bounding box center [426, 101] width 6 height 6
checkbox input "false"
click at [537, 100] on span "WhatsApp" at bounding box center [530, 101] width 31 height 10
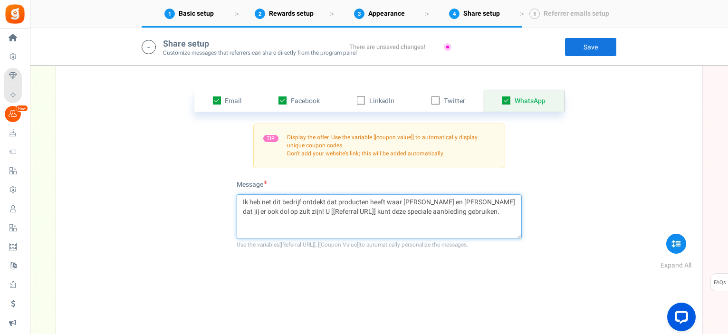
drag, startPoint x: 453, startPoint y: 213, endPoint x: 240, endPoint y: 200, distance: 213.4
click at [240, 200] on textarea "Ik heb net dit bedrijf ontdekt dat producten heeft waar [PERSON_NAME] en [PERSO…" at bounding box center [379, 216] width 285 height 45
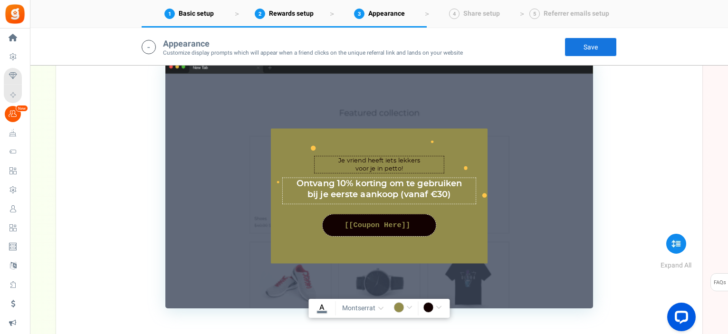
scroll to position [808, 0]
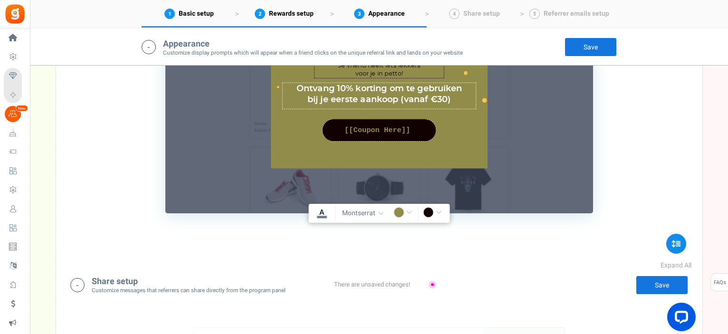
click at [650, 288] on link "Save" at bounding box center [662, 285] width 52 height 19
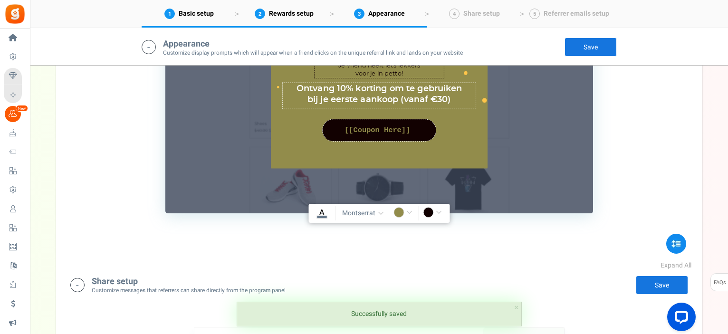
scroll to position [903, 0]
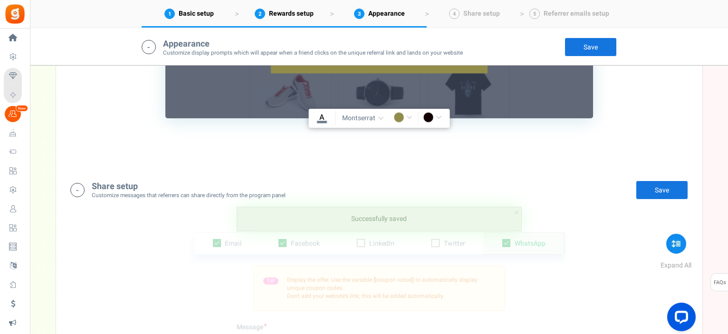
click at [177, 196] on small "Customize messages that referrers can share directly from the program panel" at bounding box center [189, 196] width 194 height 8
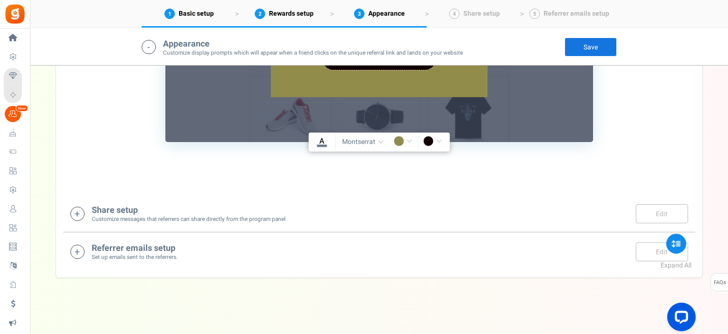
click at [236, 215] on small "Customize messages that referrers can share directly from the program panel" at bounding box center [189, 219] width 194 height 8
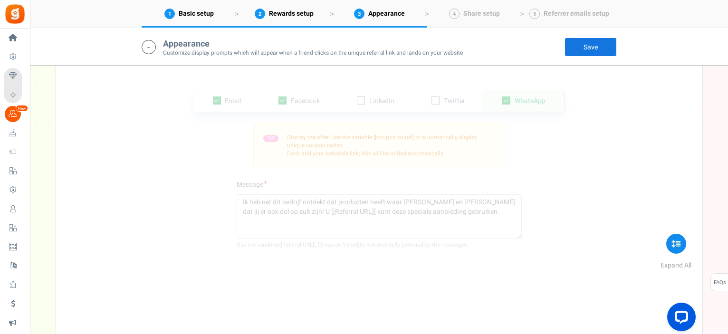
scroll to position [998, 0]
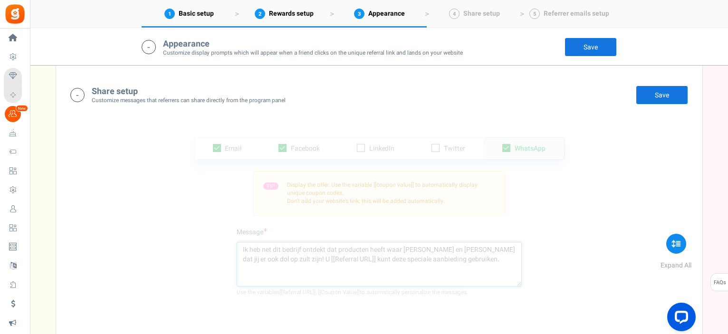
click at [361, 259] on textarea "Ik heb net dit bedrijf ontdekt dat producten heeft waar [PERSON_NAME] en [PERSO…" at bounding box center [379, 264] width 285 height 45
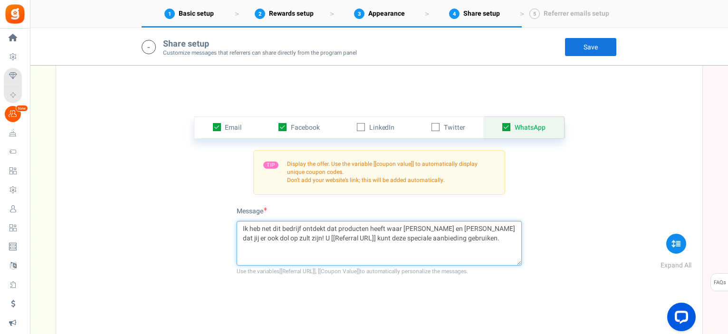
scroll to position [1046, 0]
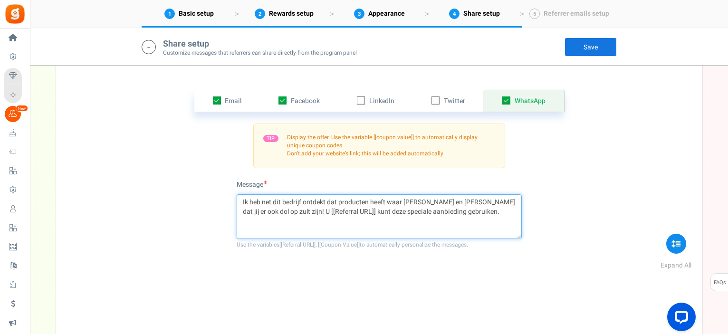
drag, startPoint x: 463, startPoint y: 214, endPoint x: 240, endPoint y: 197, distance: 223.6
click at [240, 197] on textarea "Ik heb net dit bedrijf ontdekt dat producten heeft waar [PERSON_NAME] en [PERSO…" at bounding box center [379, 216] width 285 height 45
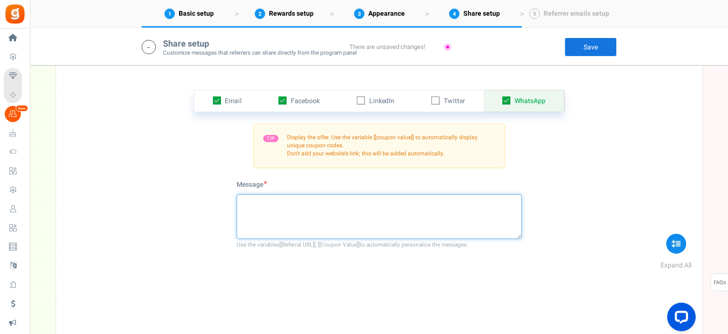
paste textarea "Ik bestel sinds kort bij Foodgezind en ben fan van hun gezonde, kant-en-klare m…"
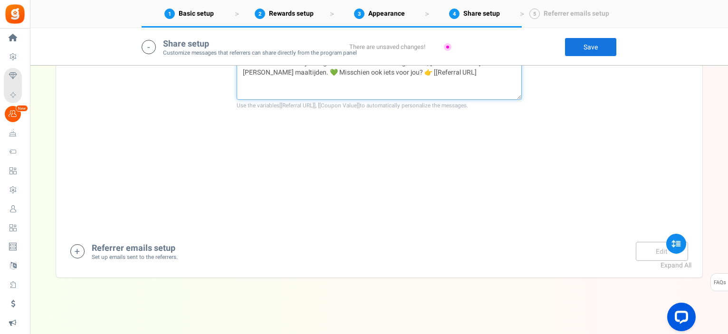
scroll to position [1042, 0]
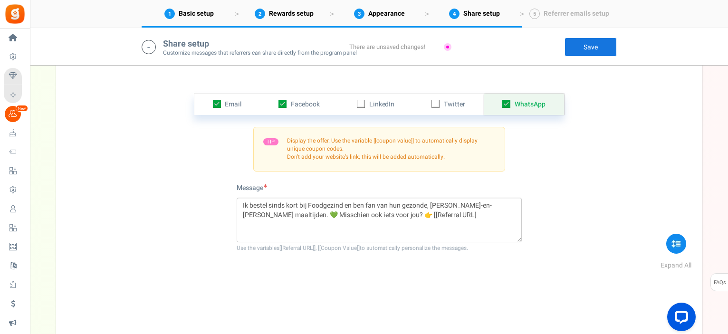
click at [587, 50] on link "Save" at bounding box center [591, 47] width 52 height 19
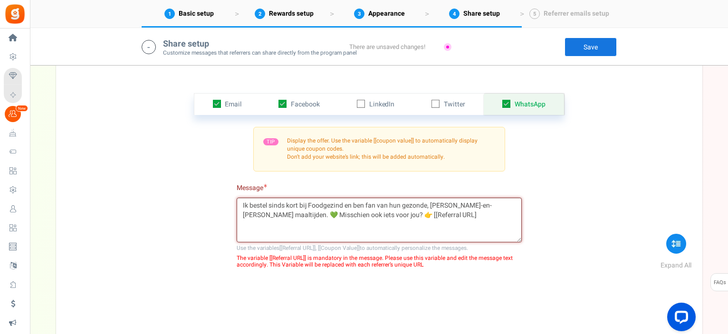
click at [384, 213] on textarea "Ik bestel sinds kort bij Foodgezind en ben fan van hun gezonde, kant-en-klare m…" at bounding box center [379, 220] width 285 height 45
click at [380, 213] on textarea "Ik bestel sinds kort bij Foodgezind en ben fan van hun gezonde, kant-en-klare m…" at bounding box center [379, 220] width 285 height 45
click at [388, 211] on textarea "Ik bestel sinds kort bij Foodgezind en ben fan van hun gezonde, kant-en-klare m…" at bounding box center [379, 220] width 285 height 45
paste textarea "]"
type textarea "Ik bestel sinds kort bij Foodgezind en ben fan van hun gezonde, kant-en-klare m…"
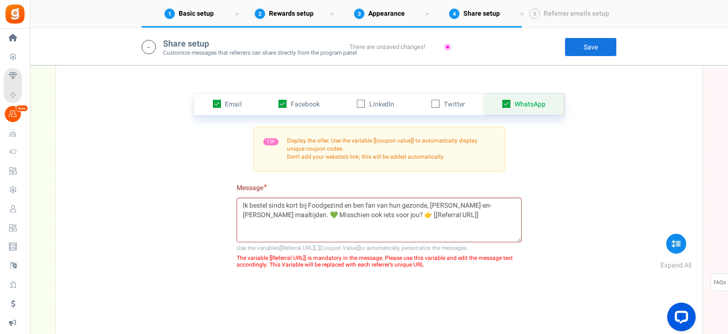
click at [583, 48] on link "Save" at bounding box center [591, 47] width 52 height 19
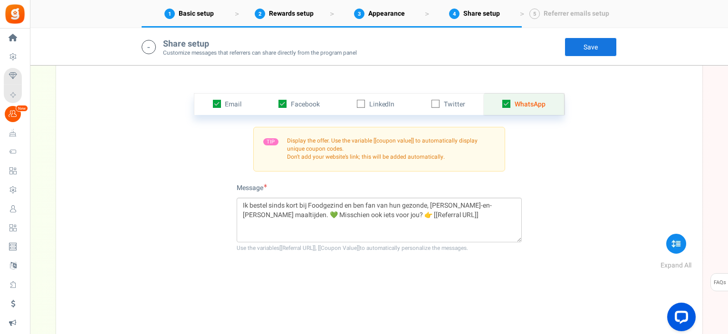
click at [533, 103] on span "WhatsApp" at bounding box center [530, 104] width 31 height 10
click at [311, 103] on span "Facebook" at bounding box center [305, 104] width 29 height 10
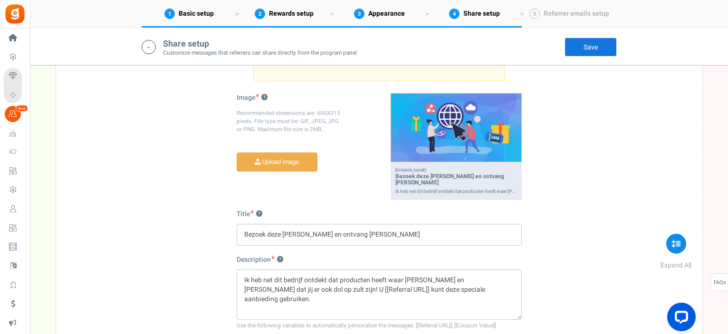
scroll to position [1185, 0]
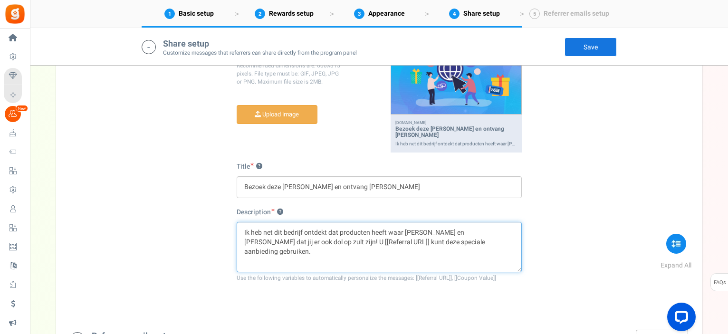
drag, startPoint x: 295, startPoint y: 233, endPoint x: 240, endPoint y: 218, distance: 56.8
click at [240, 222] on textarea "Ik heb net dit bedrijf ontdekt dat producten heeft waar [PERSON_NAME] en [PERSO…" at bounding box center [379, 247] width 285 height 50
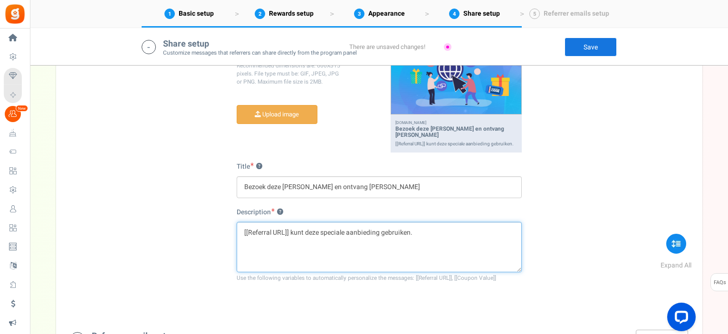
paste textarea "]"
click at [244, 223] on textarea "] [[Referral URL]] kunt deze speciale aanbieding gebruiken." at bounding box center [379, 247] width 285 height 50
type textarea "[[Referral URL]] kunt deze speciale aanbieding gebruiken."
drag, startPoint x: 417, startPoint y: 223, endPoint x: 184, endPoint y: 206, distance: 233.5
click at [184, 206] on div "Email Facebook LinkedIn Twitter WhatsApp INFO Email share is currently disabled…" at bounding box center [379, 121] width 632 height 388
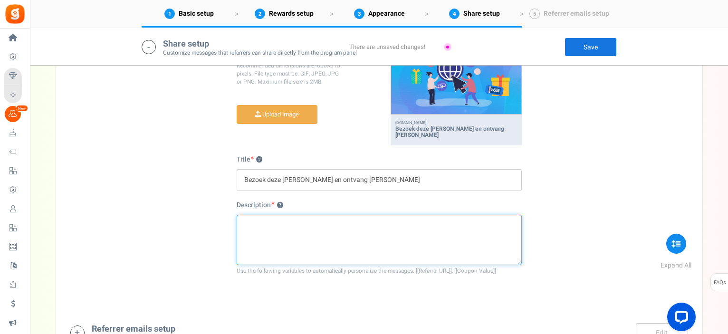
paste textarea "Ik bestel sinds kort bij Foodgezind en ben fan van hun gezonde, kant-en-klare m…"
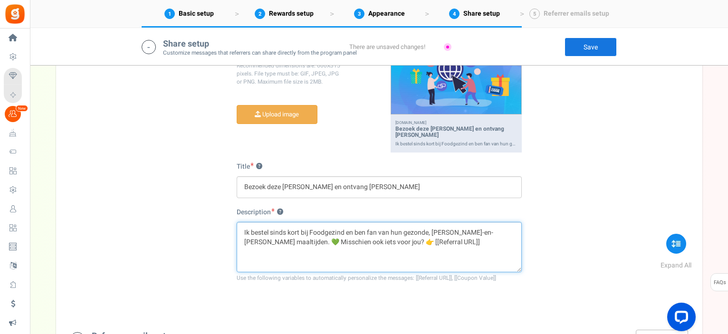
scroll to position [1137, 0]
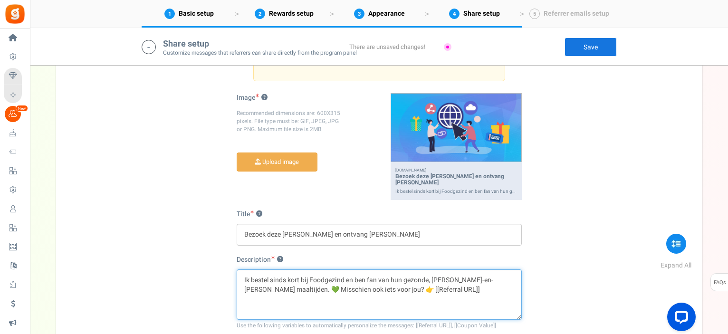
type textarea "Ik bestel sinds kort bij Foodgezind en ben fan van hun gezonde, kant-en-klare m…"
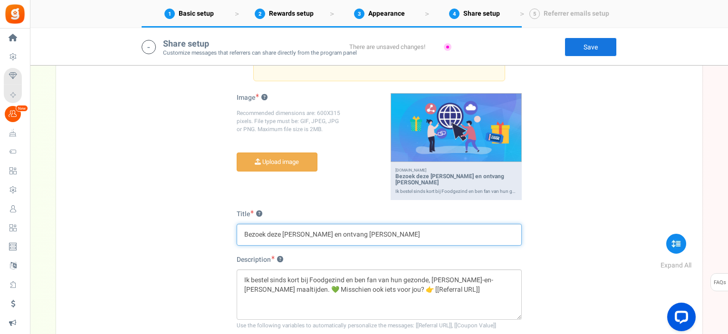
drag, startPoint x: 369, startPoint y: 224, endPoint x: 235, endPoint y: 219, distance: 134.2
click at [235, 219] on div "Email Facebook LinkedIn Twitter WhatsApp INFO Email share is currently disabled…" at bounding box center [379, 168] width 632 height 388
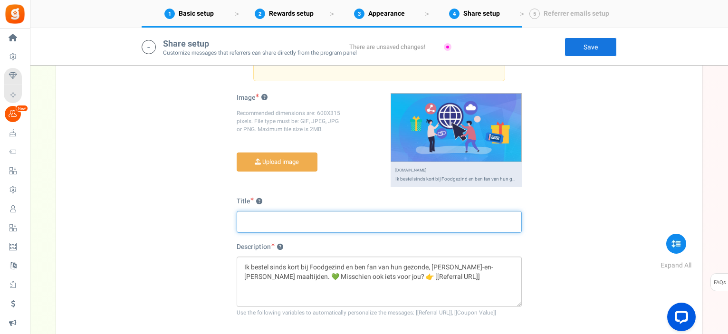
paste input "Ontdek Foodgezind"
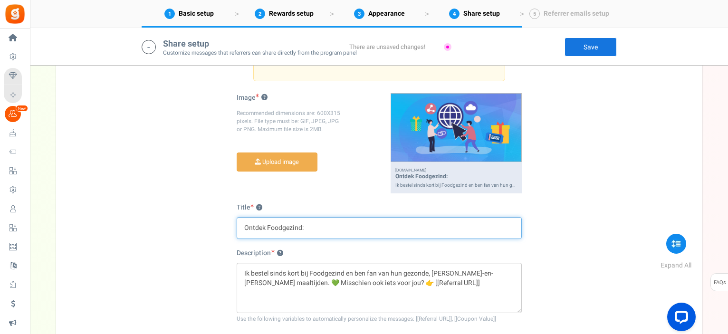
paste input "Verse, kant-en-klare gerechten bij jou thuis"
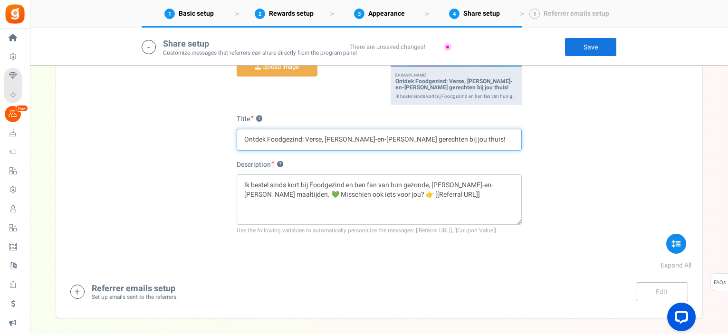
scroll to position [1090, 0]
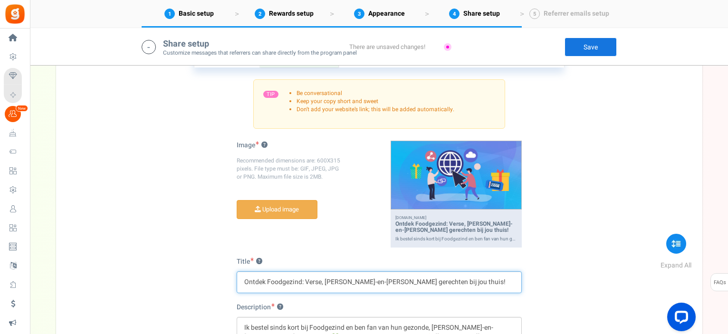
type input "Ontdek Foodgezind: Verse, kant-en-klare gerechten bij jou thuis!"
drag, startPoint x: 306, startPoint y: 281, endPoint x: 433, endPoint y: 281, distance: 127.0
click at [433, 281] on input "Ontdek Foodgezind: Verse, kant-en-klare gerechten bij jou thuis!" at bounding box center [379, 282] width 285 height 22
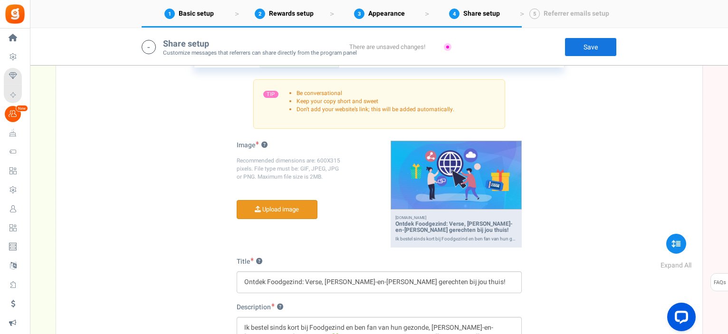
click at [289, 212] on input "file" at bounding box center [277, 210] width 80 height 19
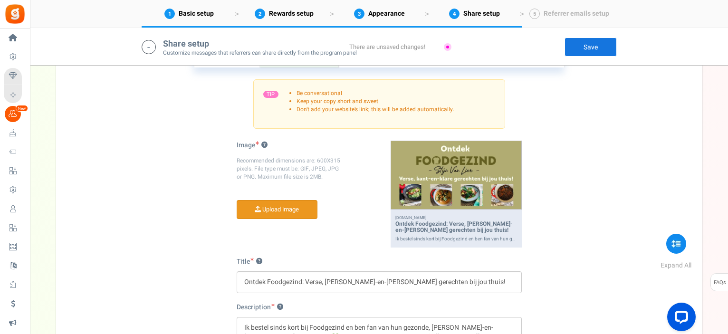
click at [296, 207] on input "file" at bounding box center [277, 210] width 80 height 19
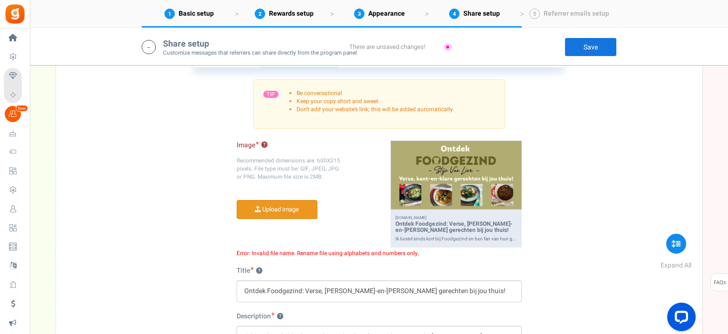
click at [270, 201] on input "file" at bounding box center [277, 210] width 80 height 19
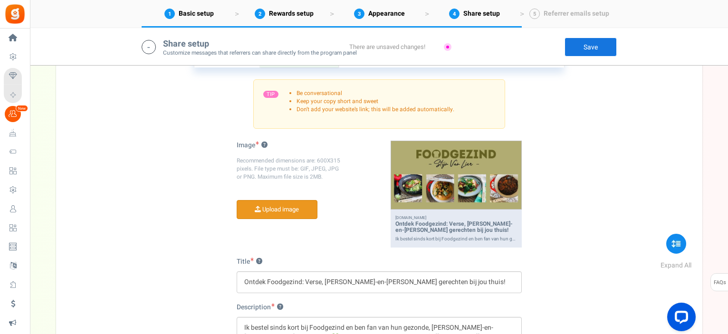
scroll to position [1137, 0]
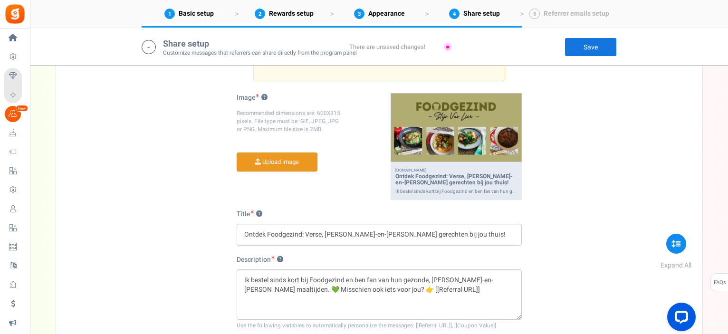
click at [603, 50] on link "Save" at bounding box center [591, 47] width 52 height 19
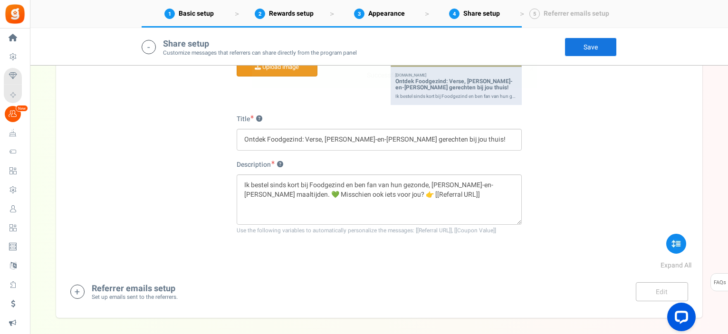
scroll to position [1272, 0]
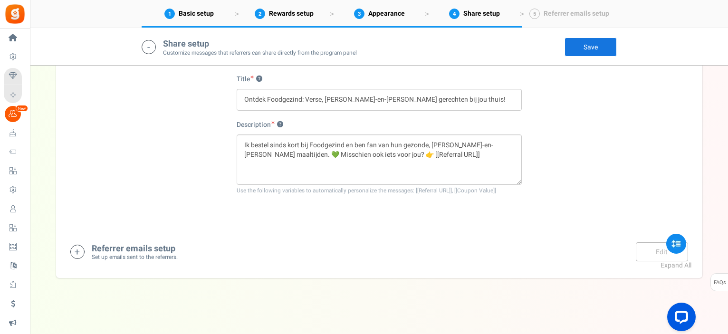
click at [154, 249] on h4 "Referrer emails setup" at bounding box center [135, 249] width 86 height 10
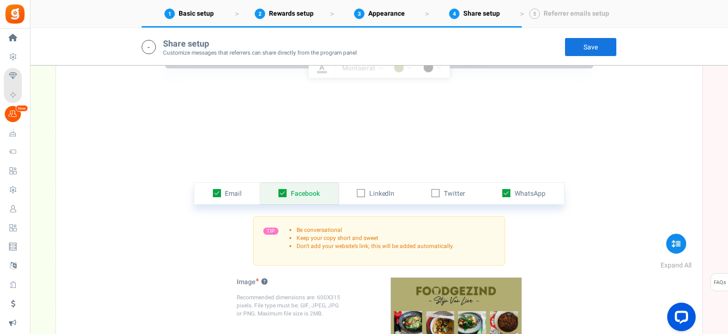
scroll to position [905, 0]
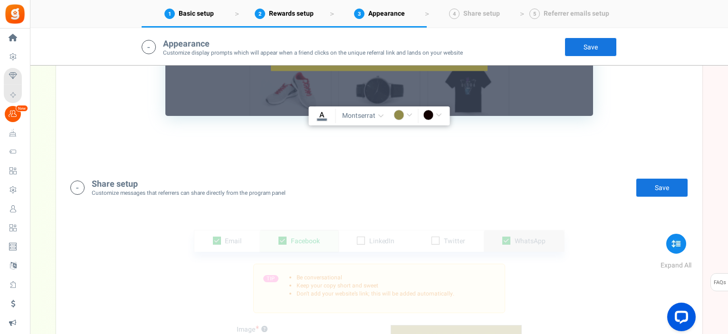
click at [534, 238] on span "WhatsApp" at bounding box center [530, 241] width 31 height 10
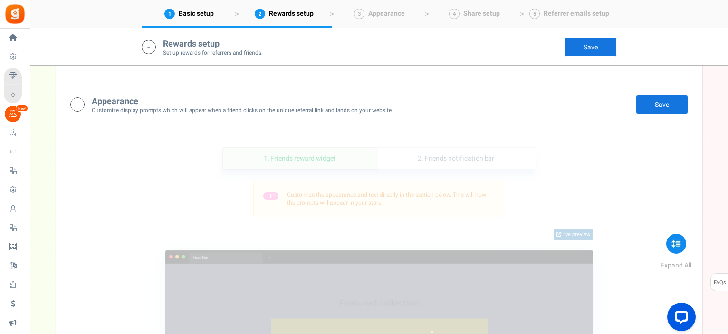
scroll to position [380, 0]
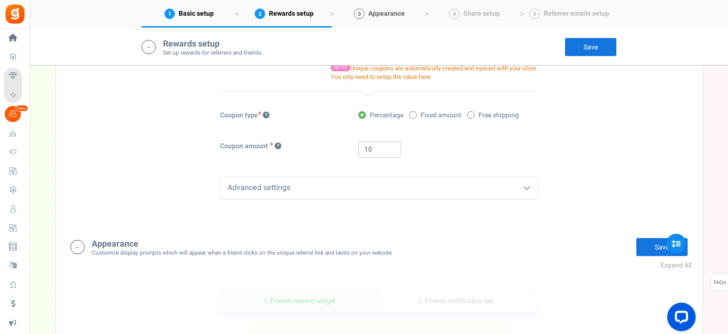
click at [385, 15] on span "Appearance" at bounding box center [386, 14] width 37 height 10
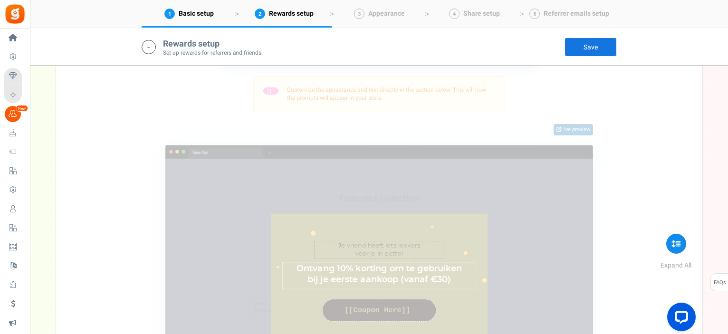
scroll to position [533, 0]
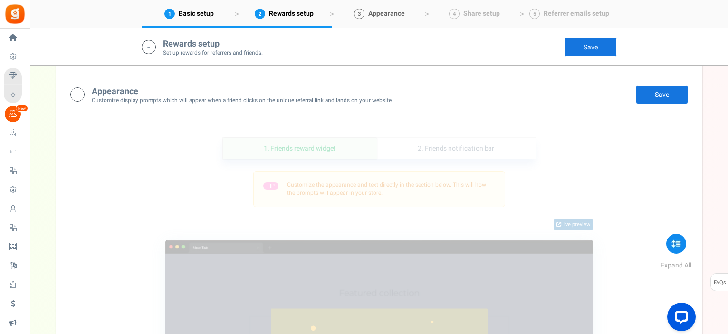
click at [373, 11] on span "Appearance" at bounding box center [386, 14] width 37 height 10
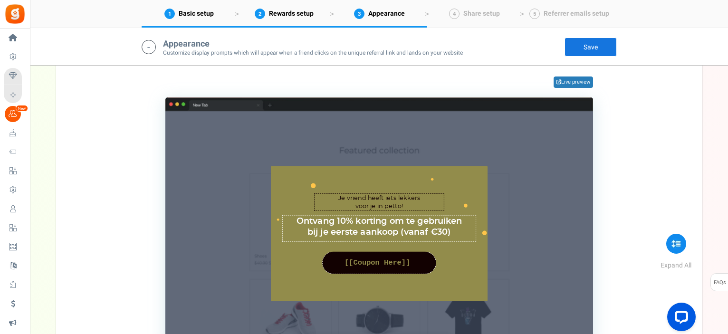
scroll to position [580, 0]
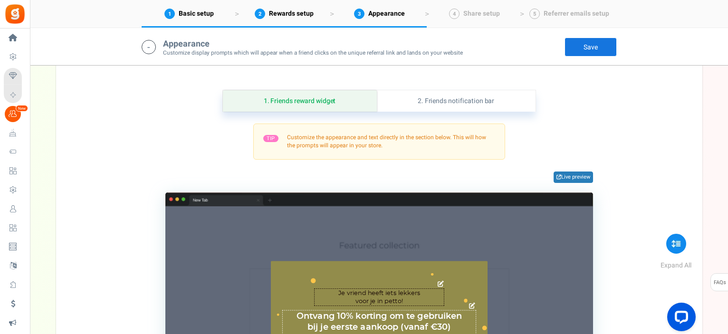
click at [467, 265] on div "Hier is een verrassingsgeschenk van je vriend Char(s) : 0 Ontvang een aanbiedin…" at bounding box center [379, 329] width 217 height 135
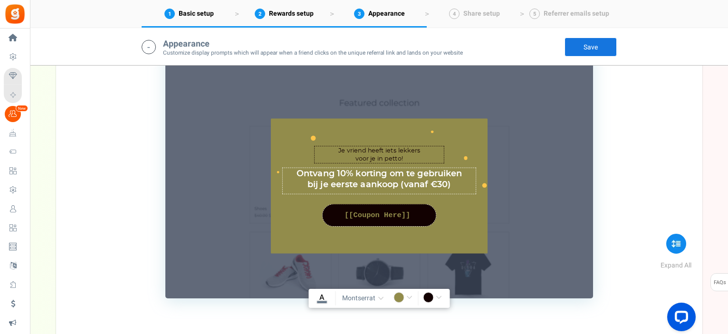
scroll to position [770, 0]
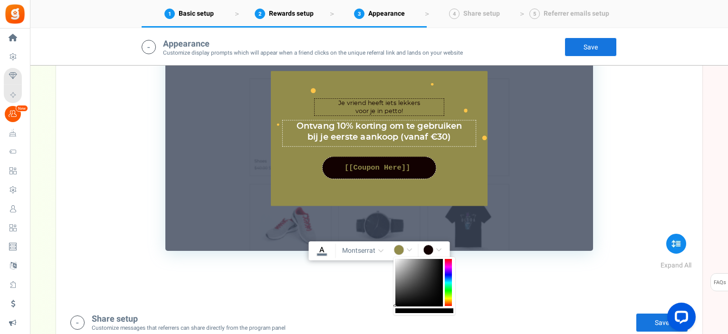
click at [399, 249] on input "rgba(146,140,75,1)" at bounding box center [405, 251] width 22 height 12
type input "rgba(0,0,0,1)"
click at [362, 249] on span "montserrat" at bounding box center [358, 251] width 33 height 10
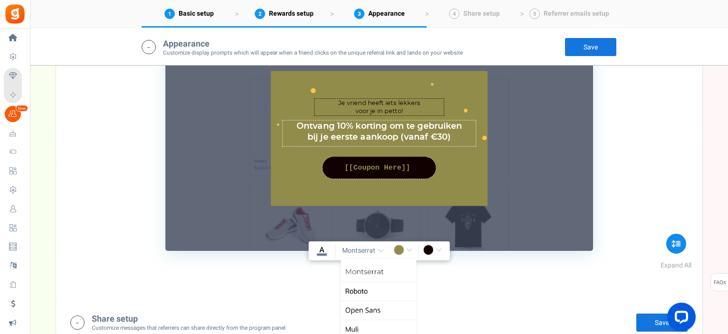
click at [483, 275] on div "1. Friends reward widget 2. Friends notification bar TIP Customize the appearan…" at bounding box center [379, 87] width 632 height 423
click at [470, 169] on div "Hier is een verrassingsgeschenk van je vriend Char(s) : 0 Ontvang een aanbiedin…" at bounding box center [379, 138] width 217 height 135
click at [407, 250] on input "rgba(0,0,0,1)" at bounding box center [405, 251] width 22 height 12
click at [397, 249] on input "rgba(0,0,0,1)" at bounding box center [405, 251] width 22 height 12
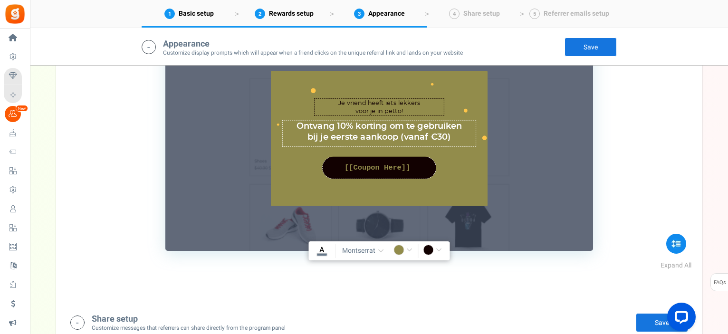
click at [410, 248] on input "rgba(0,0,0,1)" at bounding box center [405, 251] width 22 height 12
click at [637, 136] on div "TIP Customize the appearance and text directly in the section below. This will …" at bounding box center [379, 92] width 618 height 318
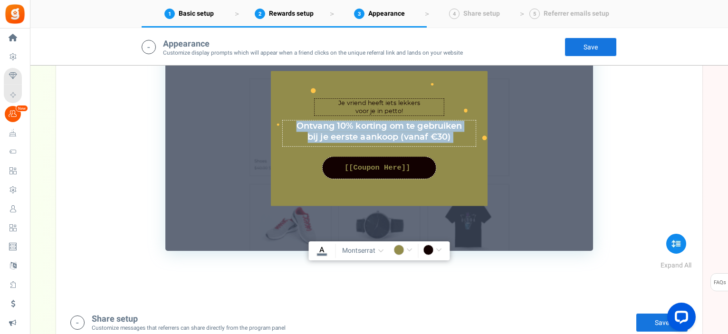
click at [602, 43] on link "Save" at bounding box center [591, 47] width 52 height 19
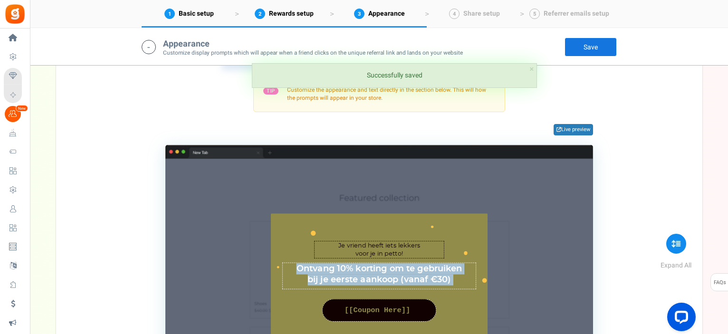
scroll to position [580, 0]
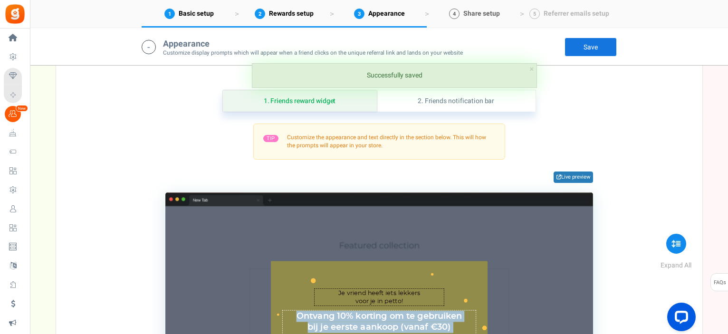
click at [485, 14] on span "Share setup" at bounding box center [482, 14] width 37 height 10
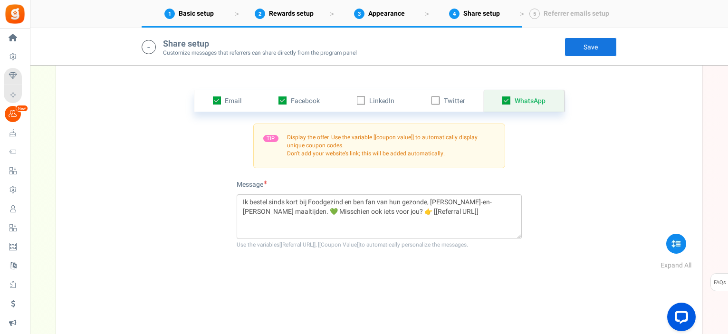
scroll to position [950, 0]
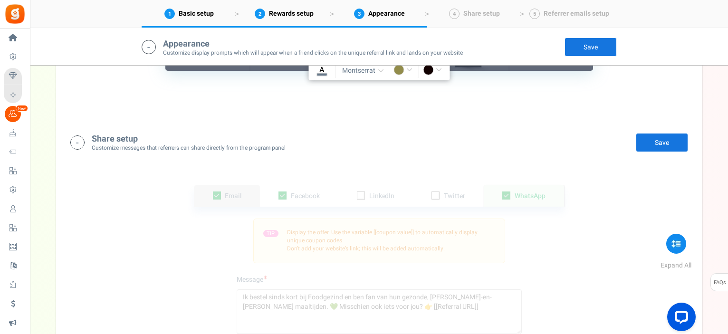
click at [232, 192] on span "Email" at bounding box center [233, 196] width 17 height 10
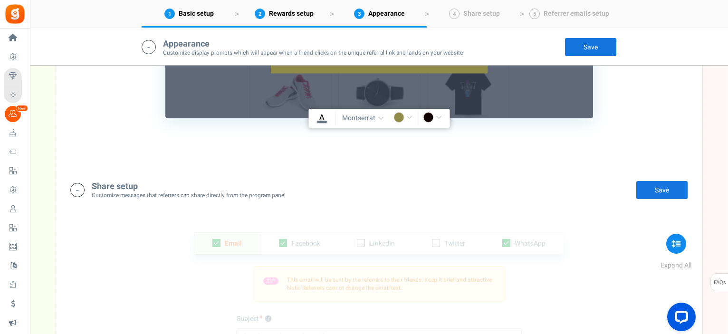
scroll to position [998, 0]
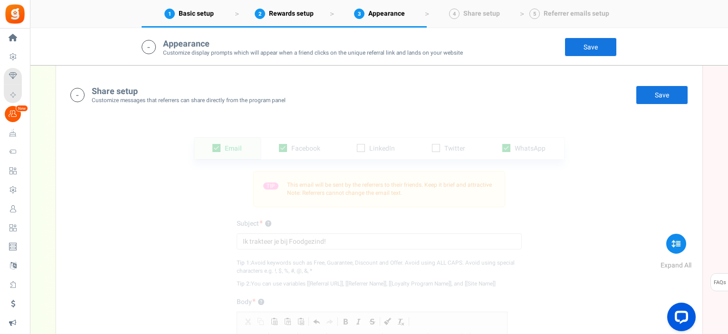
click at [551, 178] on div "Email Facebook LinkedIn Twitter WhatsApp INFO Email share is currently disabled…" at bounding box center [379, 334] width 632 height 440
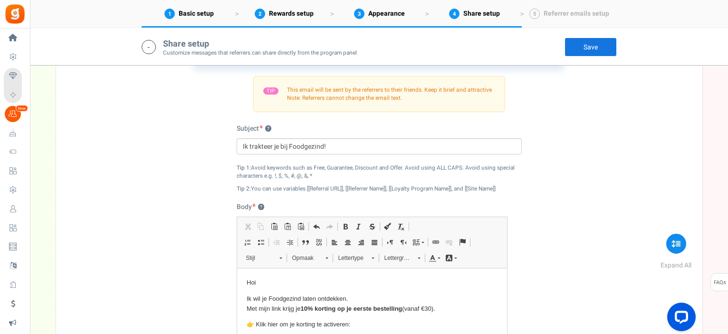
scroll to position [1046, 0]
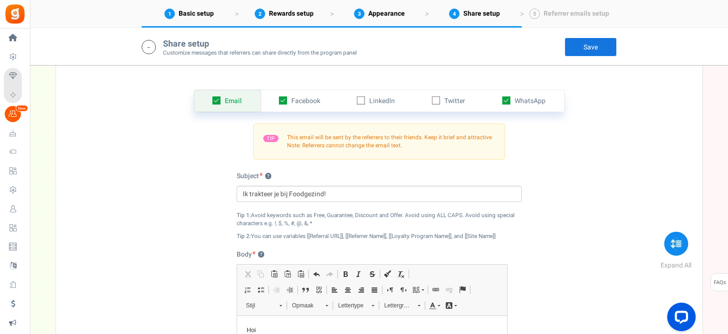
click at [675, 245] on icon at bounding box center [677, 244] width 24 height 24
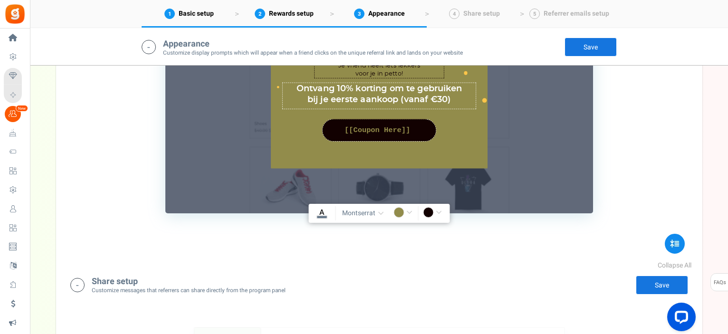
scroll to position [963, 0]
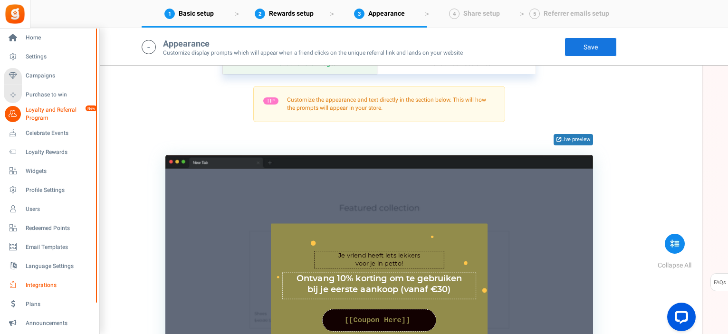
click at [33, 286] on span "Integrations" at bounding box center [59, 285] width 67 height 8
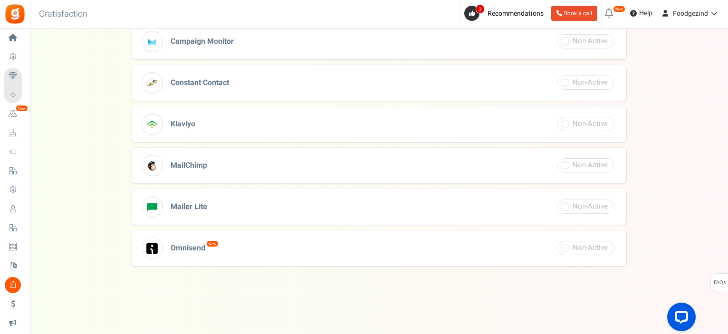
scroll to position [381, 0]
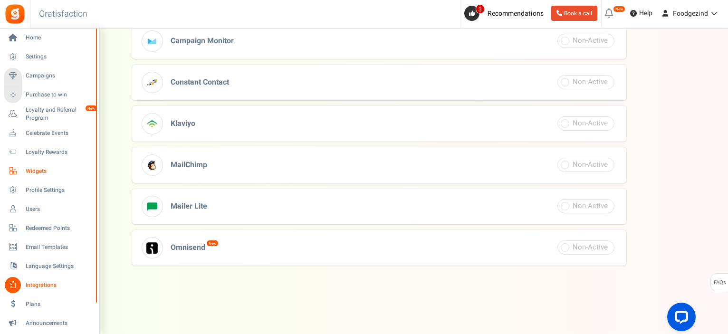
click at [22, 172] on link "Widgets" at bounding box center [49, 171] width 91 height 16
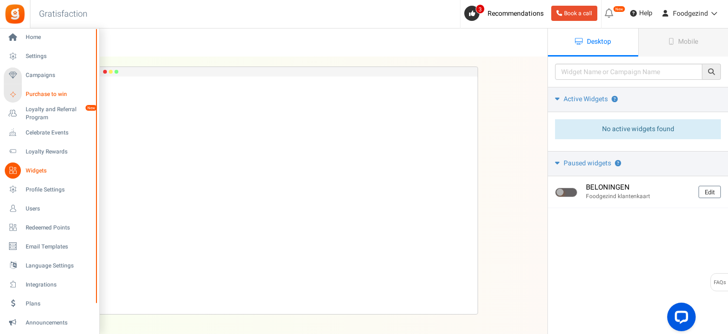
click at [48, 95] on span "Purchase to win" at bounding box center [59, 94] width 67 height 8
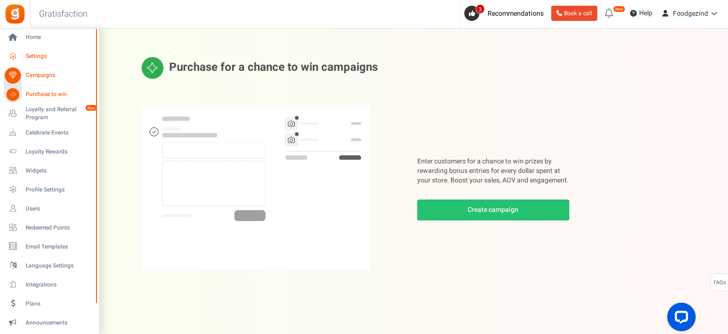
click at [29, 56] on span "Settings" at bounding box center [59, 56] width 67 height 8
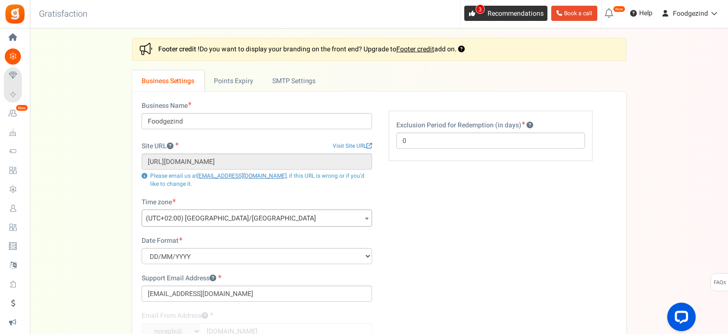
click at [491, 11] on span "Recommendations" at bounding box center [516, 14] width 56 height 10
